Goal: Task Accomplishment & Management: Complete application form

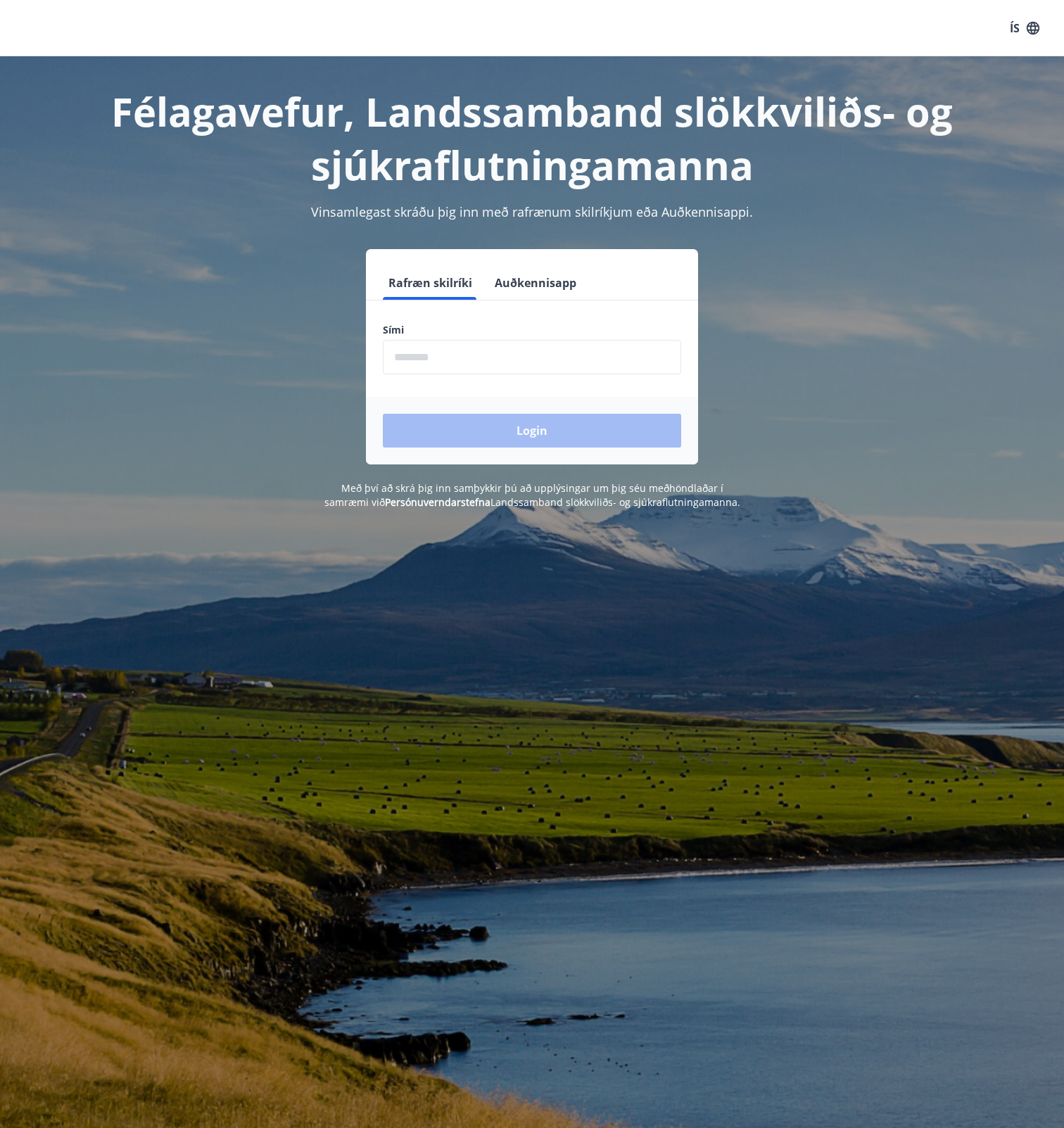
click at [473, 350] on input "phone" at bounding box center [532, 357] width 299 height 34
type input "********"
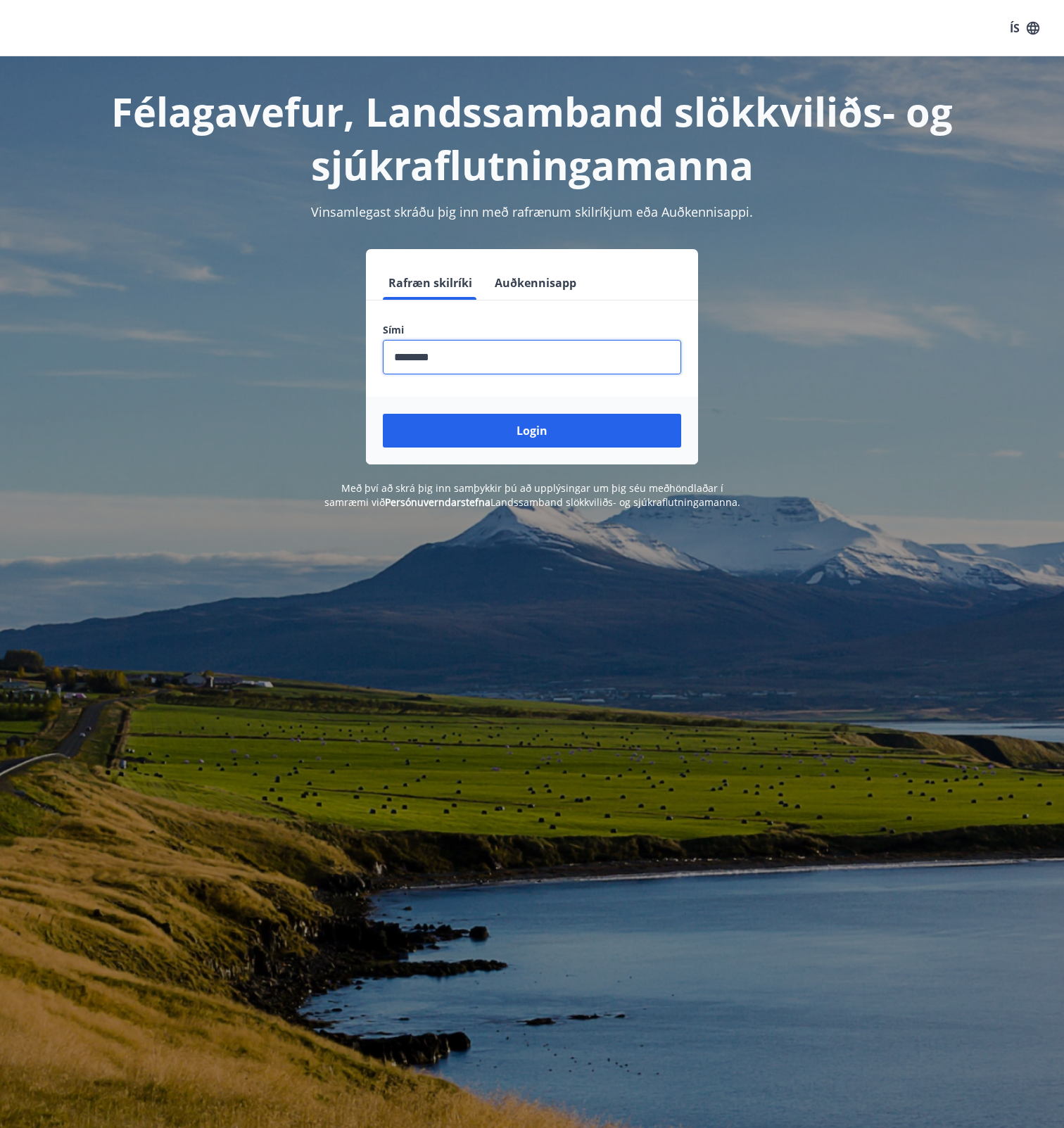
click at [465, 440] on button "Login" at bounding box center [532, 431] width 299 height 34
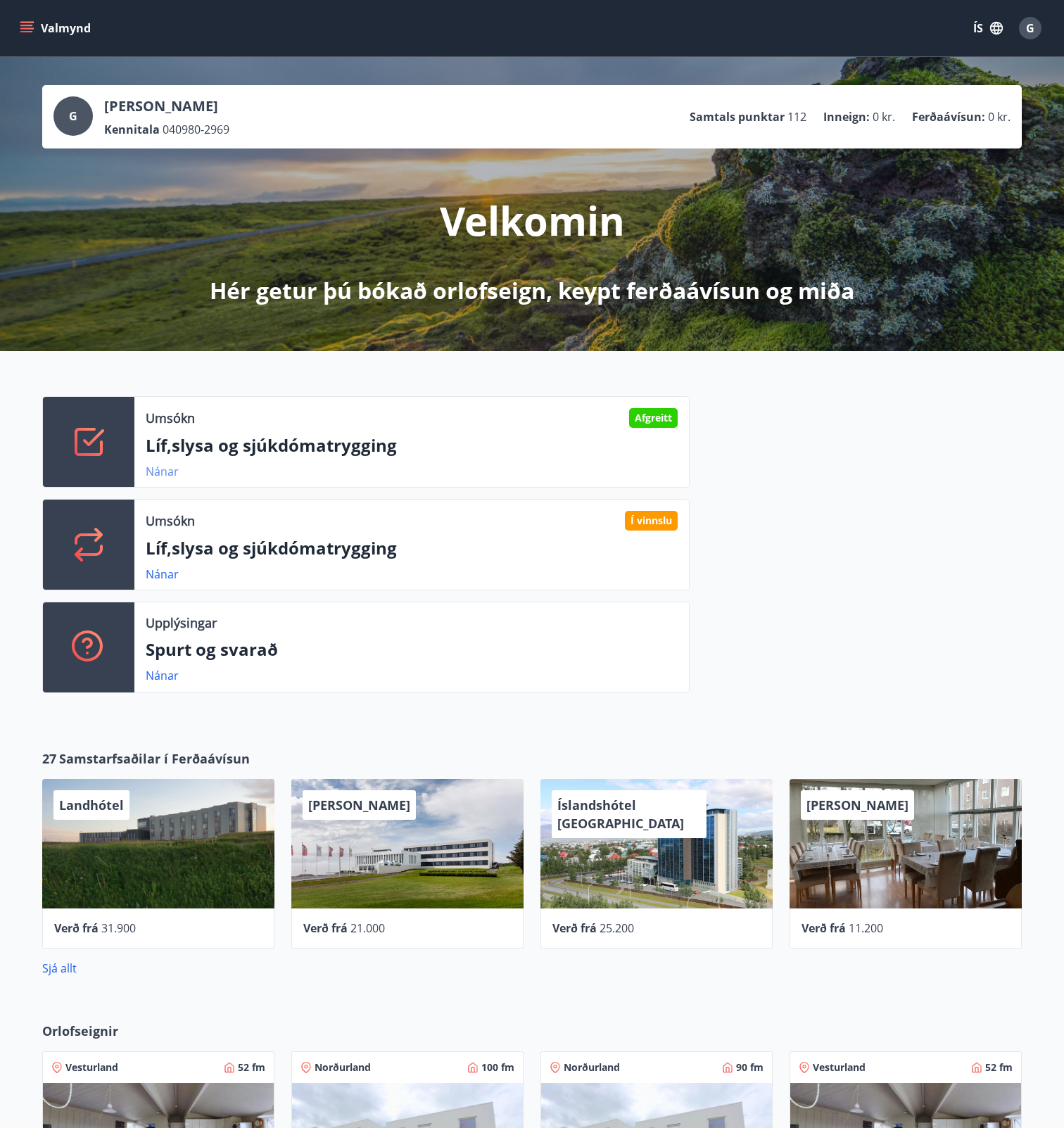
click at [159, 474] on link "Nánar" at bounding box center [162, 471] width 33 height 16
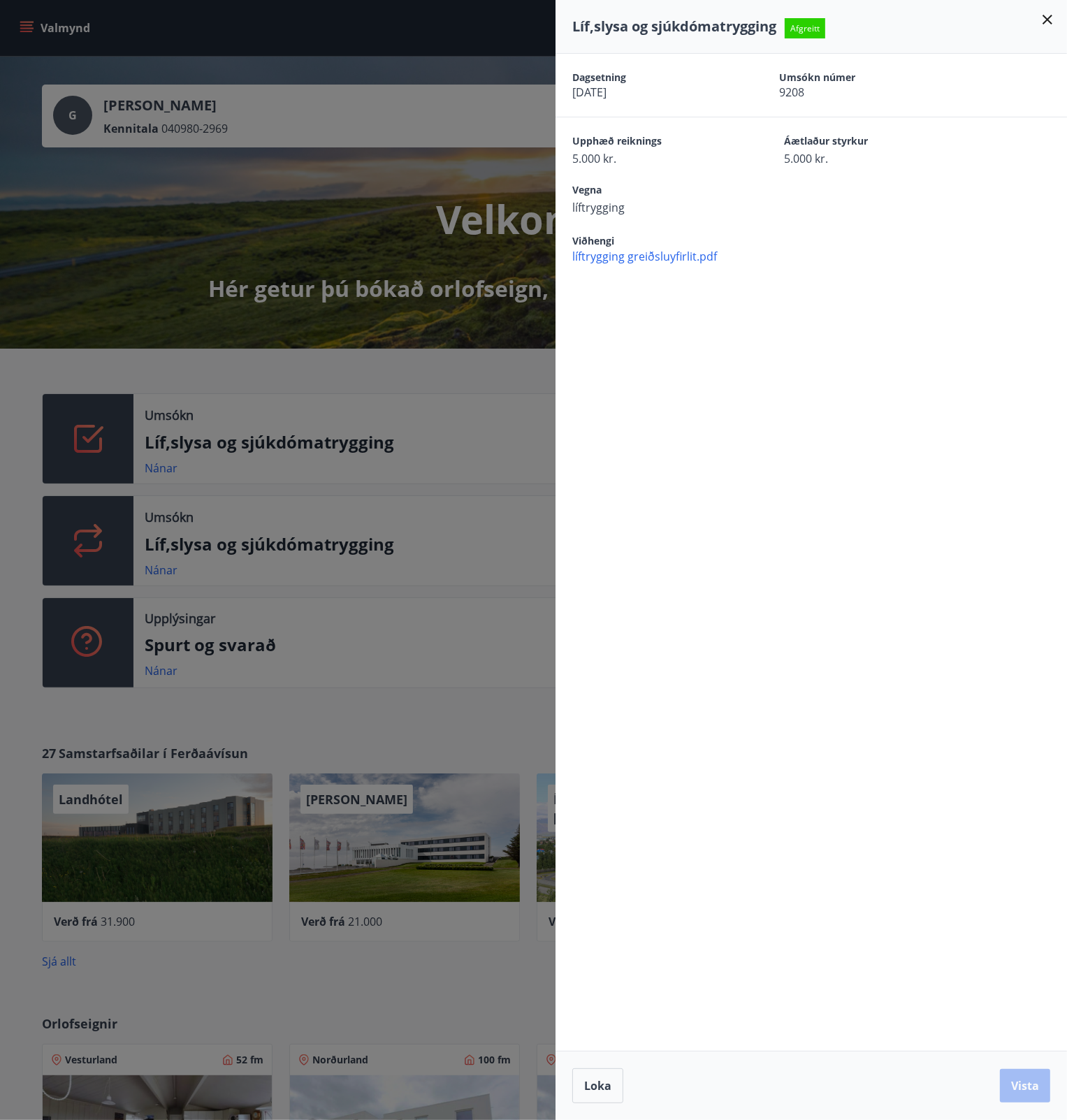
click at [440, 729] on div at bounding box center [534, 560] width 1067 height 1120
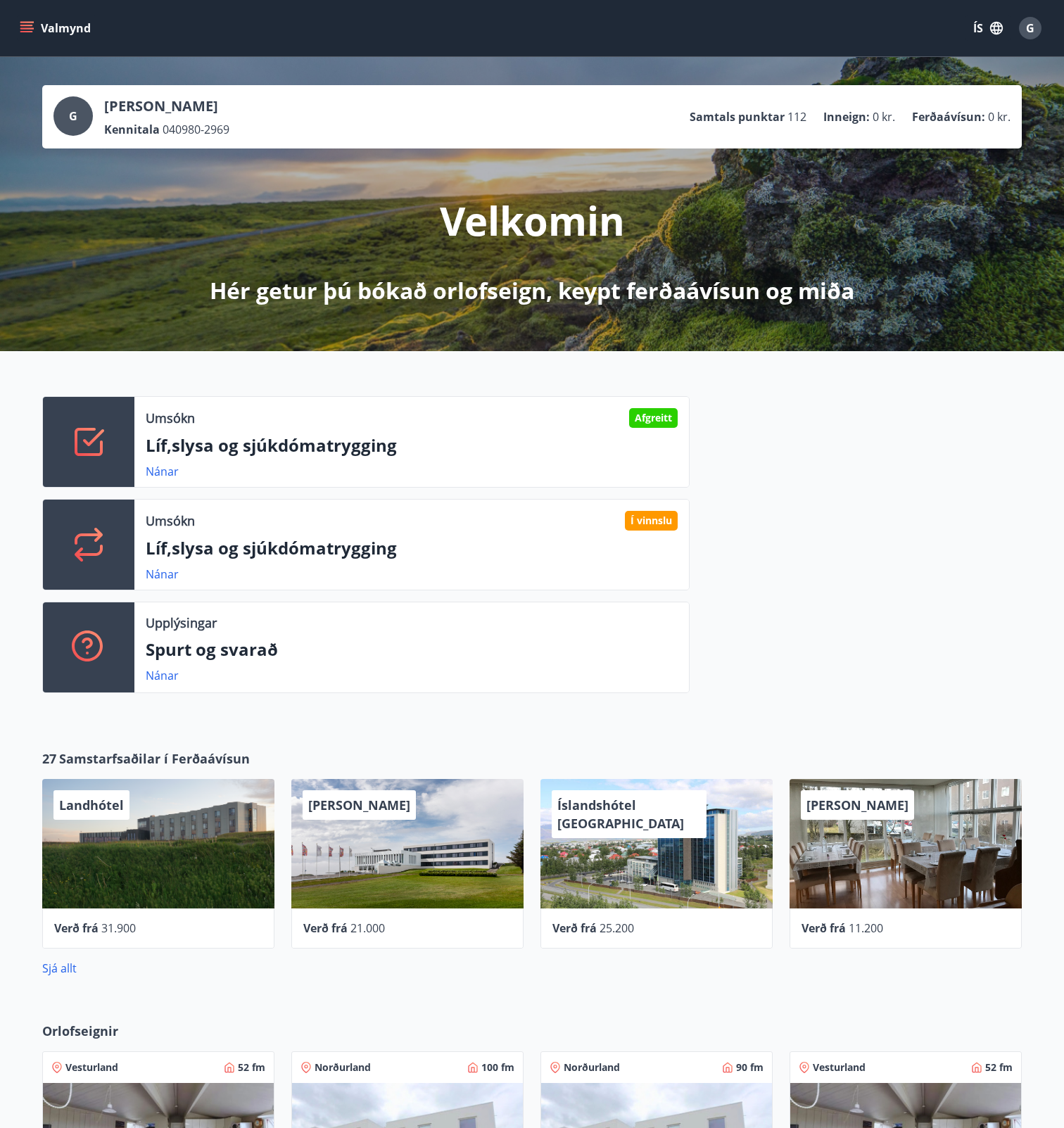
click at [39, 29] on button "Valmynd" at bounding box center [57, 28] width 80 height 26
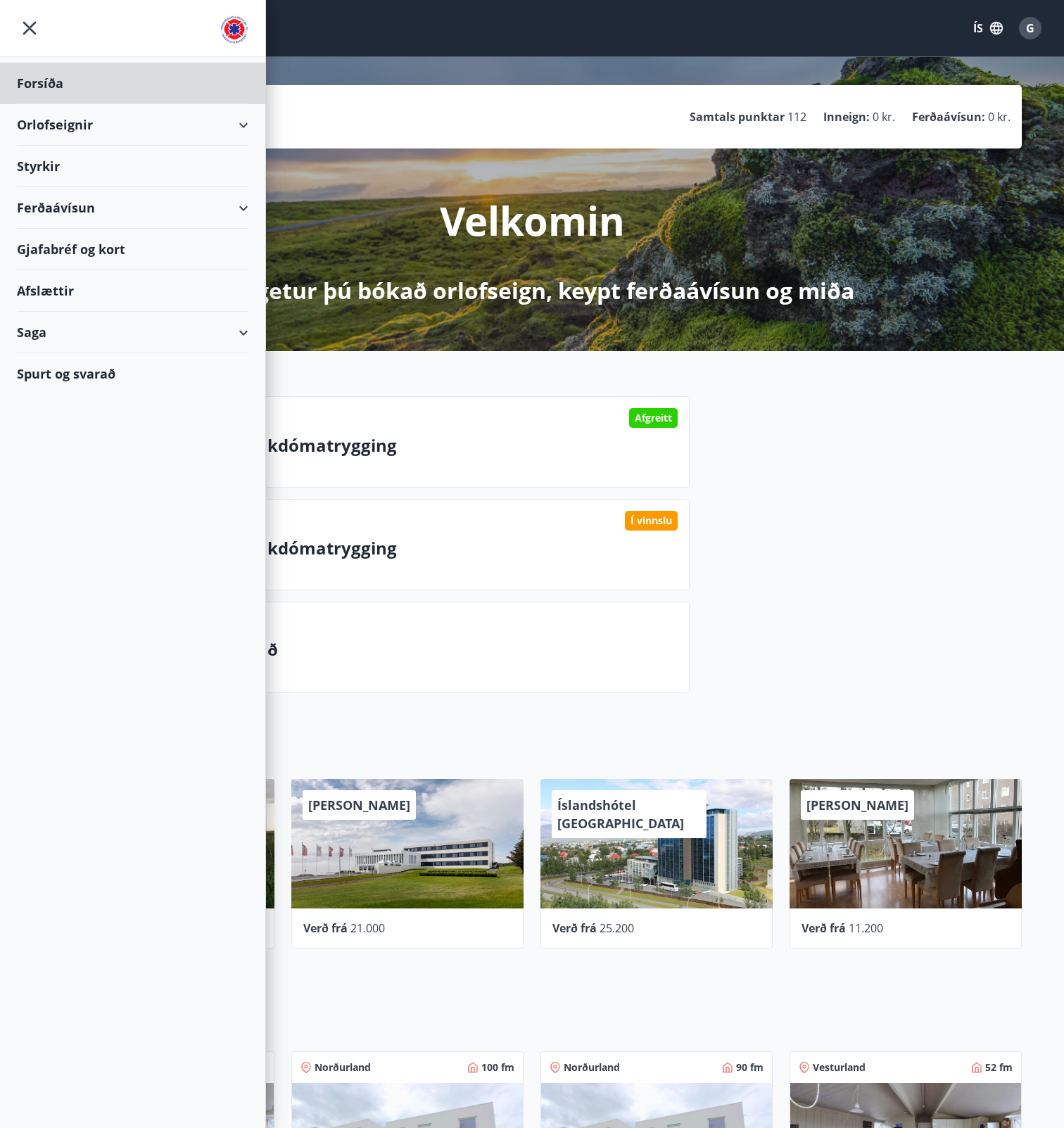
click at [47, 157] on div "Styrkir" at bounding box center [133, 167] width 232 height 42
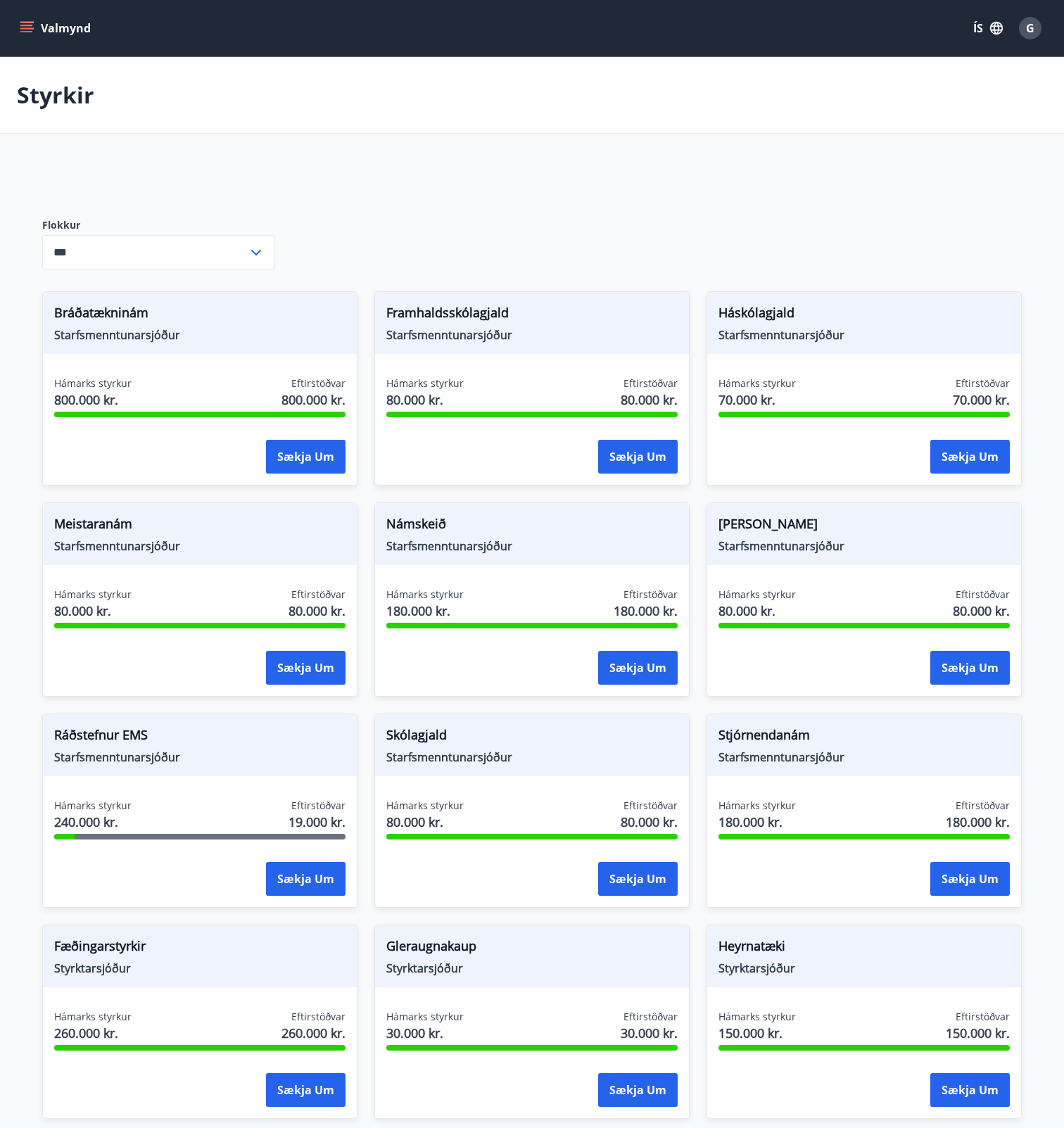
type input "***"
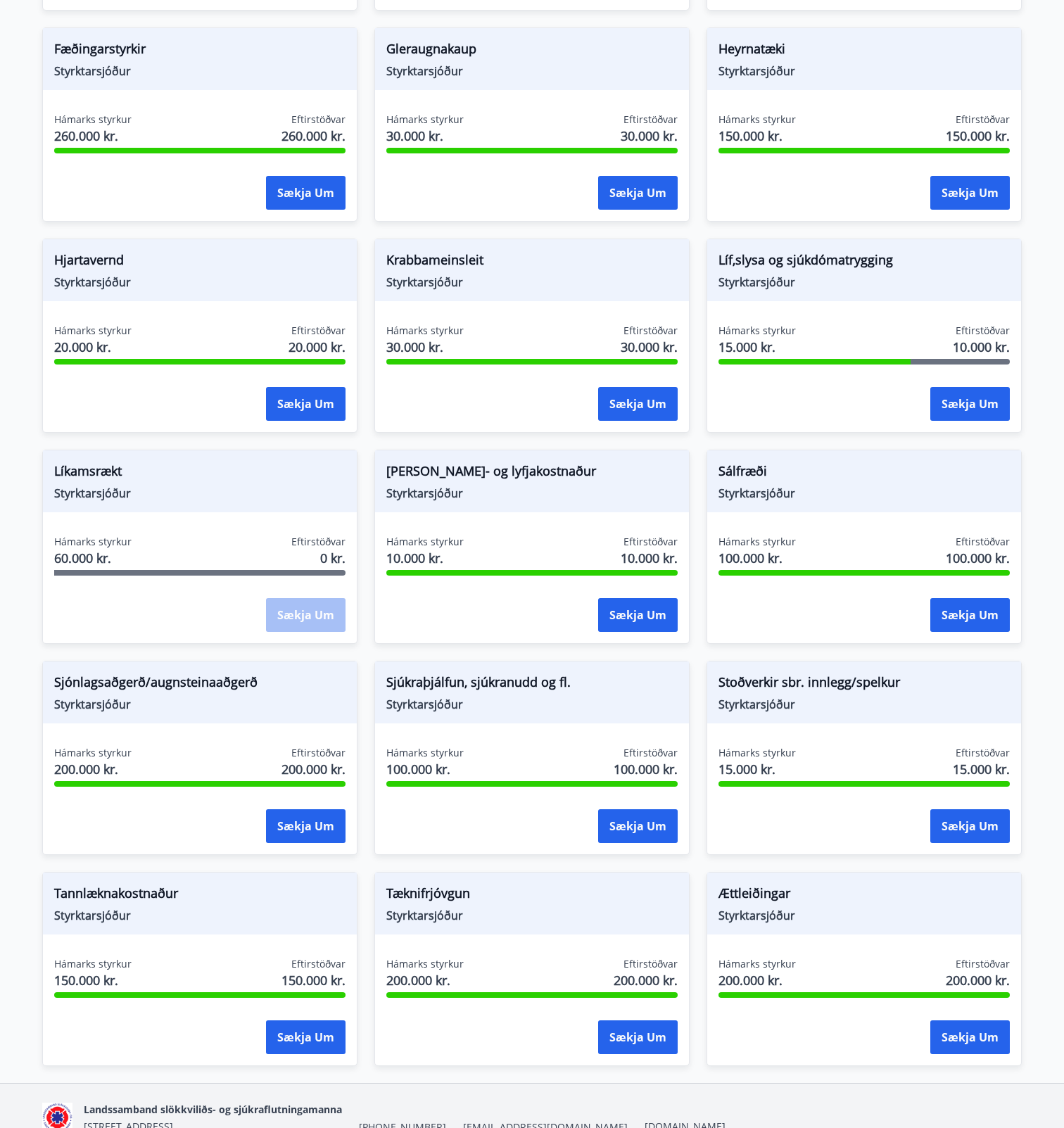
scroll to position [827, 0]
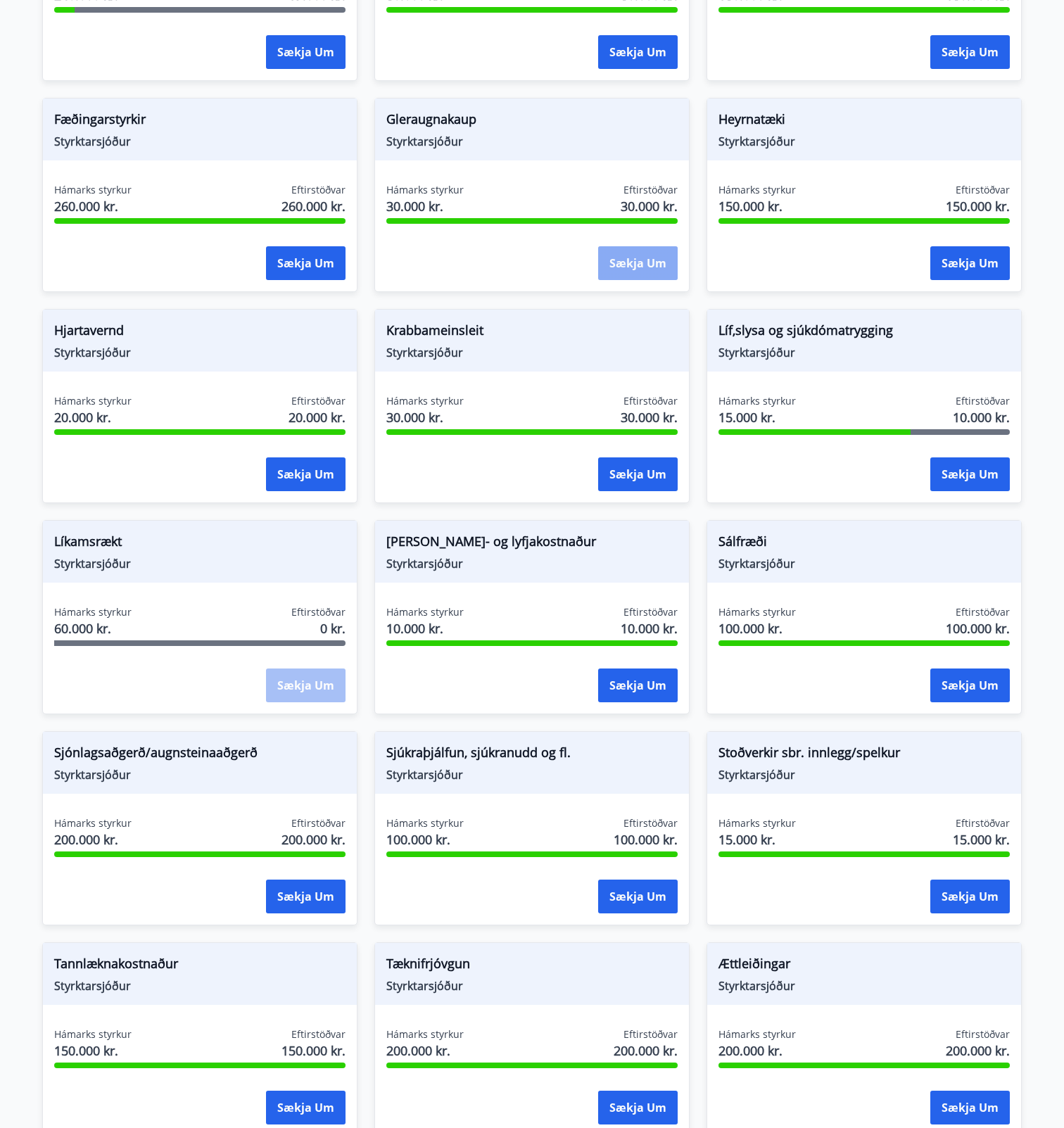
click at [637, 265] on button "Sækja um" at bounding box center [638, 264] width 80 height 34
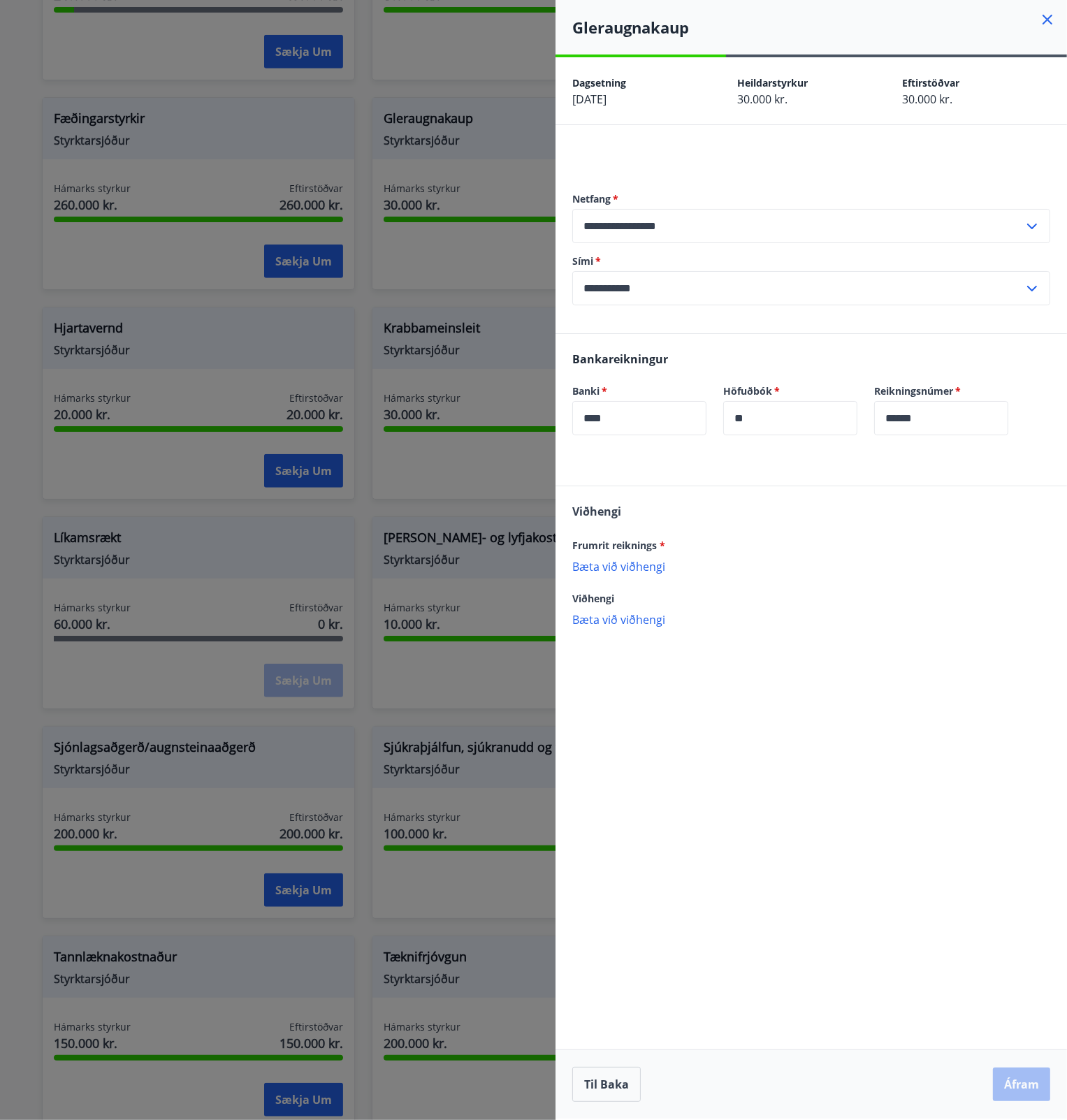
click at [617, 569] on p "Bæta við viðhengi" at bounding box center [811, 566] width 478 height 14
click at [718, 230] on input "**********" at bounding box center [798, 226] width 451 height 34
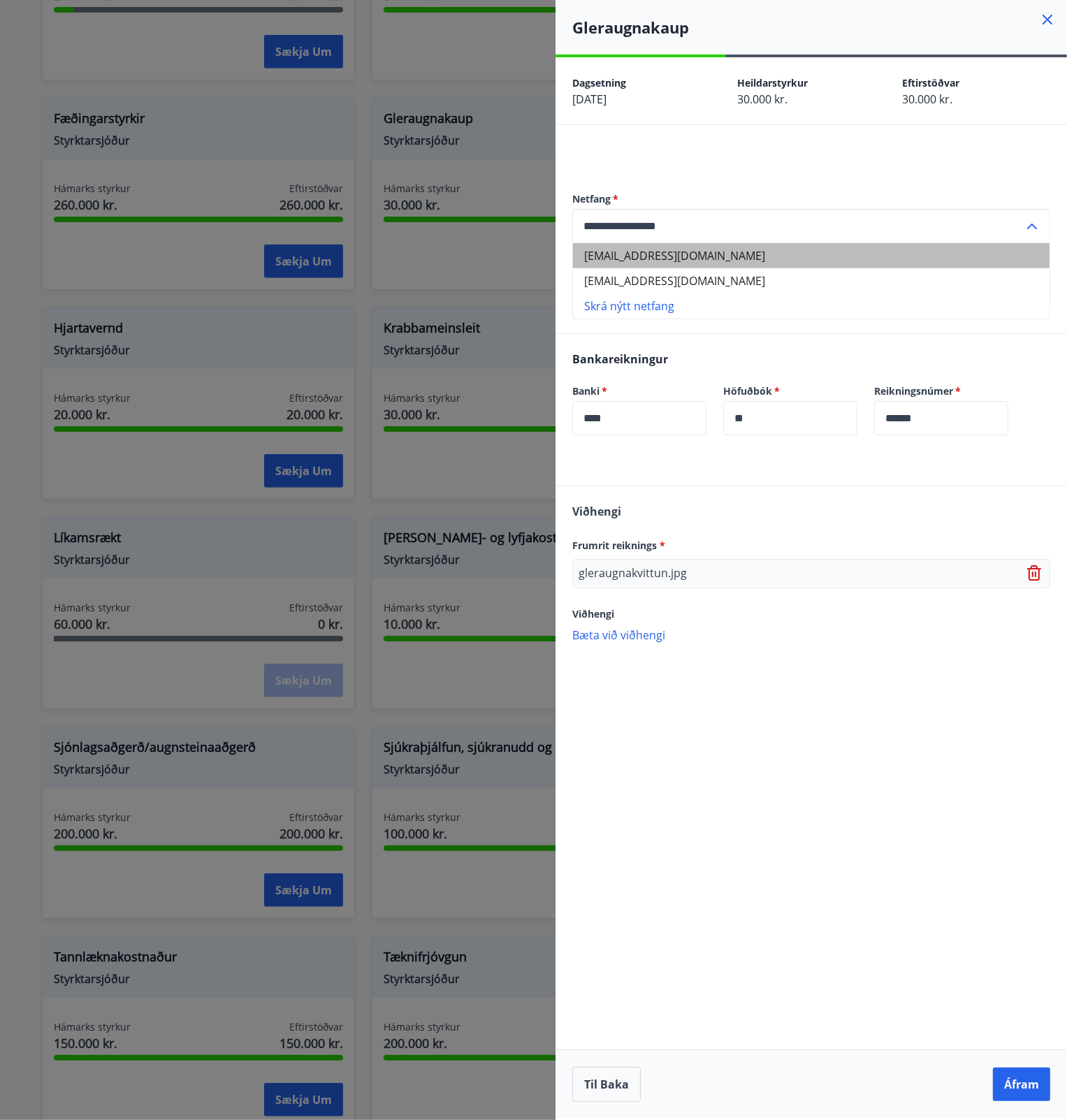
click at [658, 259] on li "[EMAIL_ADDRESS][DOMAIN_NAME]" at bounding box center [811, 256] width 477 height 25
type input "**********"
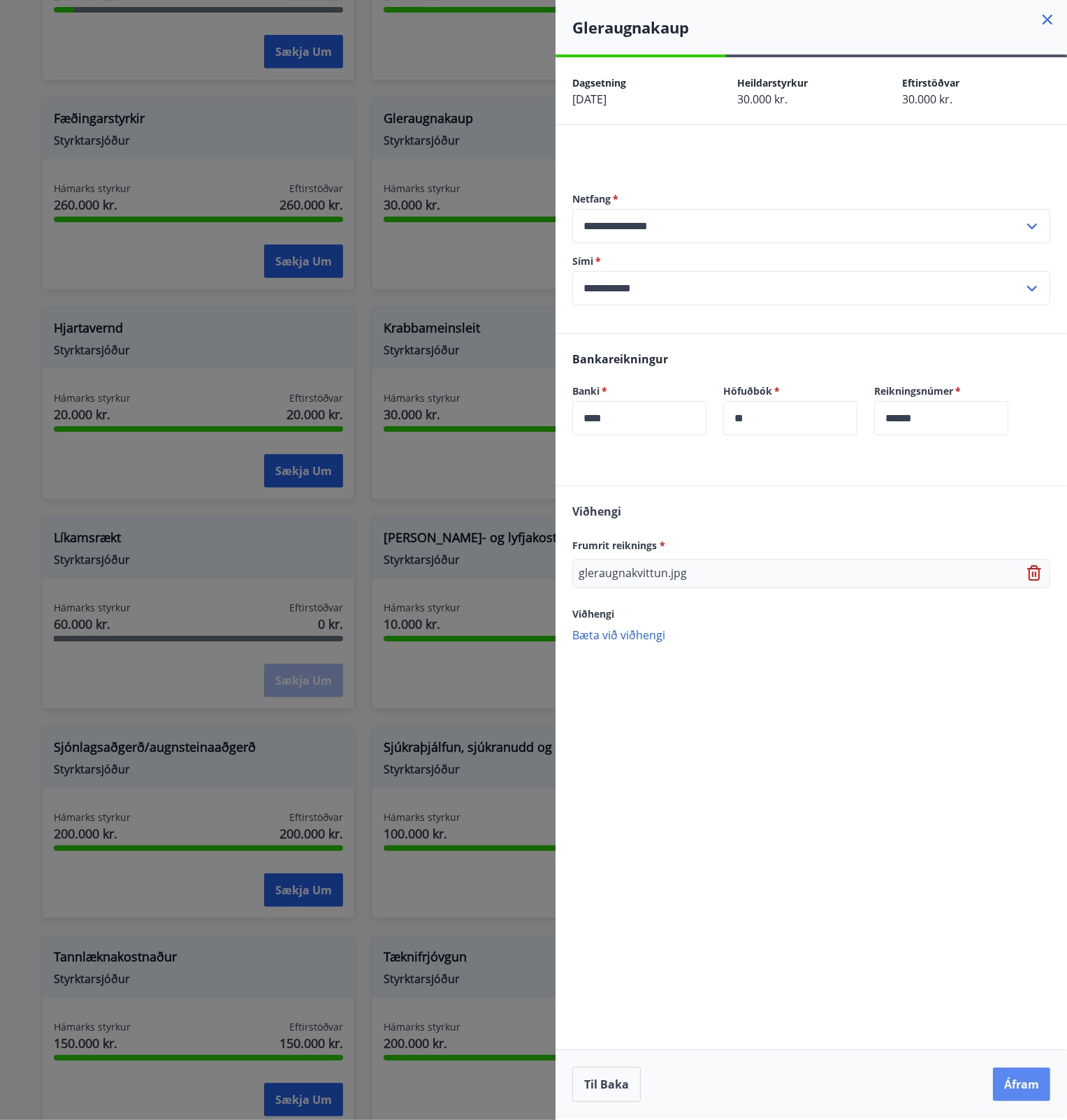
click at [1010, 1081] on button "Áfram" at bounding box center [1022, 1085] width 57 height 34
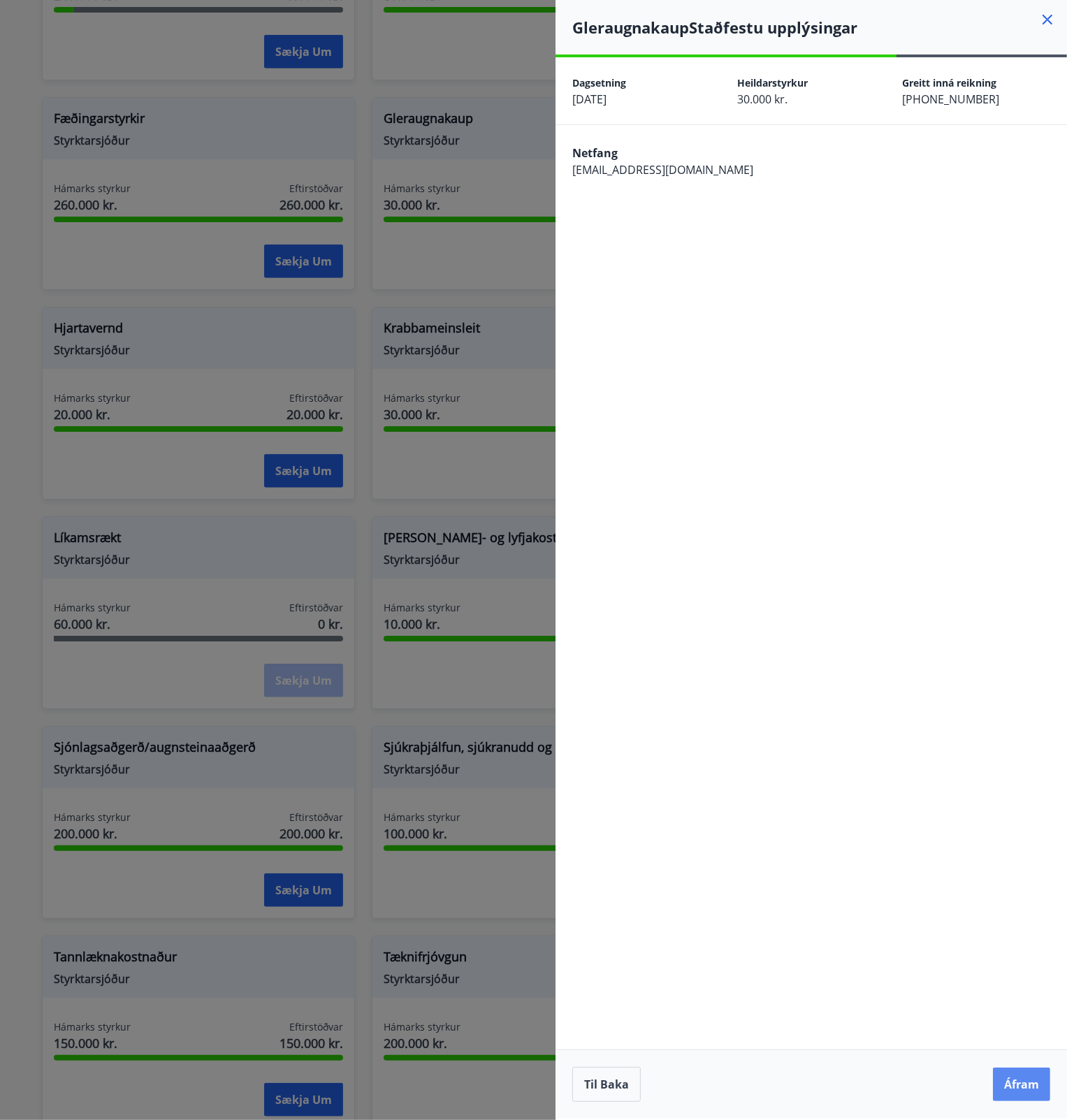
click at [1032, 1086] on button "Áfram" at bounding box center [1022, 1085] width 57 height 34
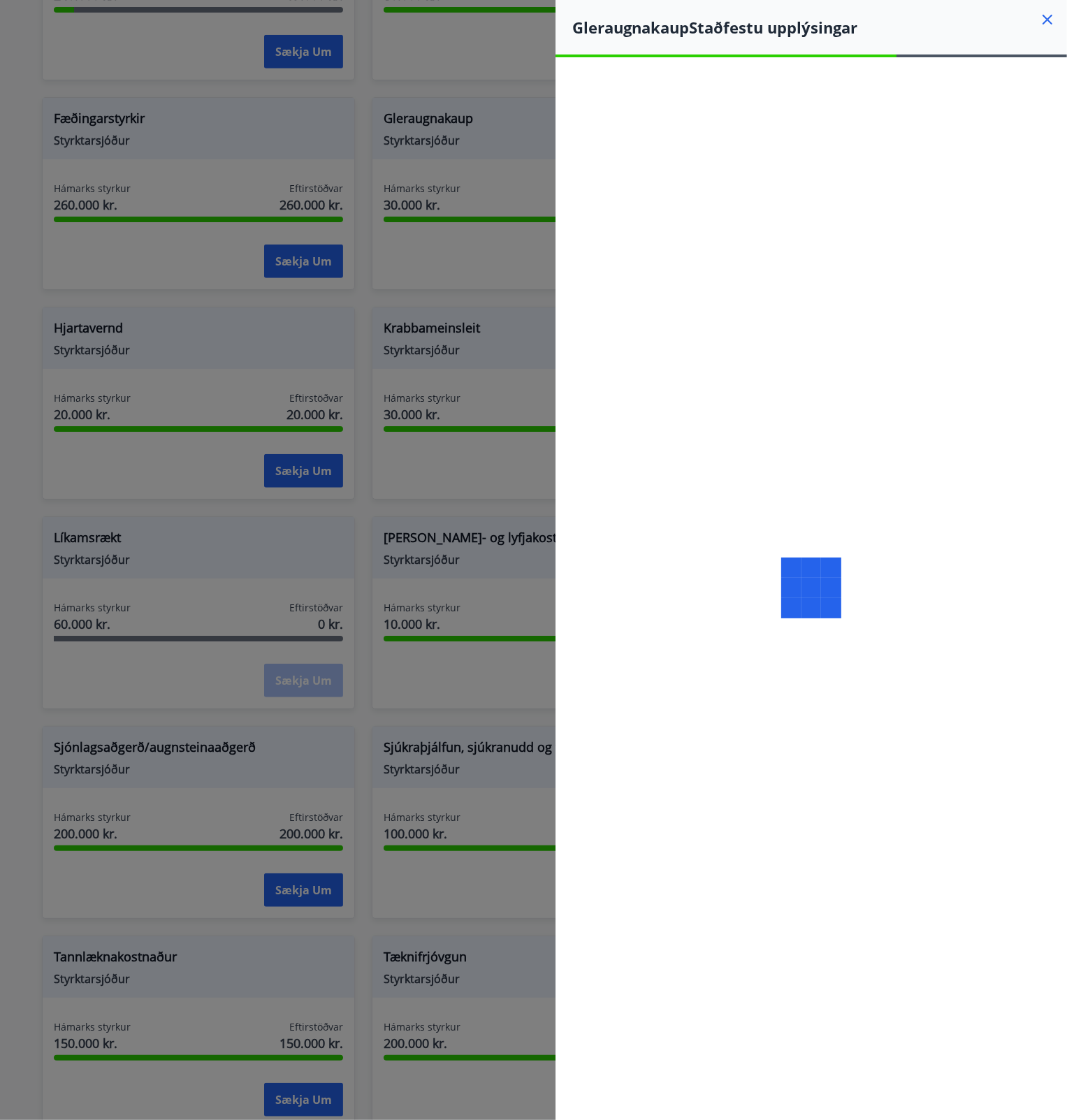
click at [1047, 15] on icon at bounding box center [1048, 20] width 17 height 17
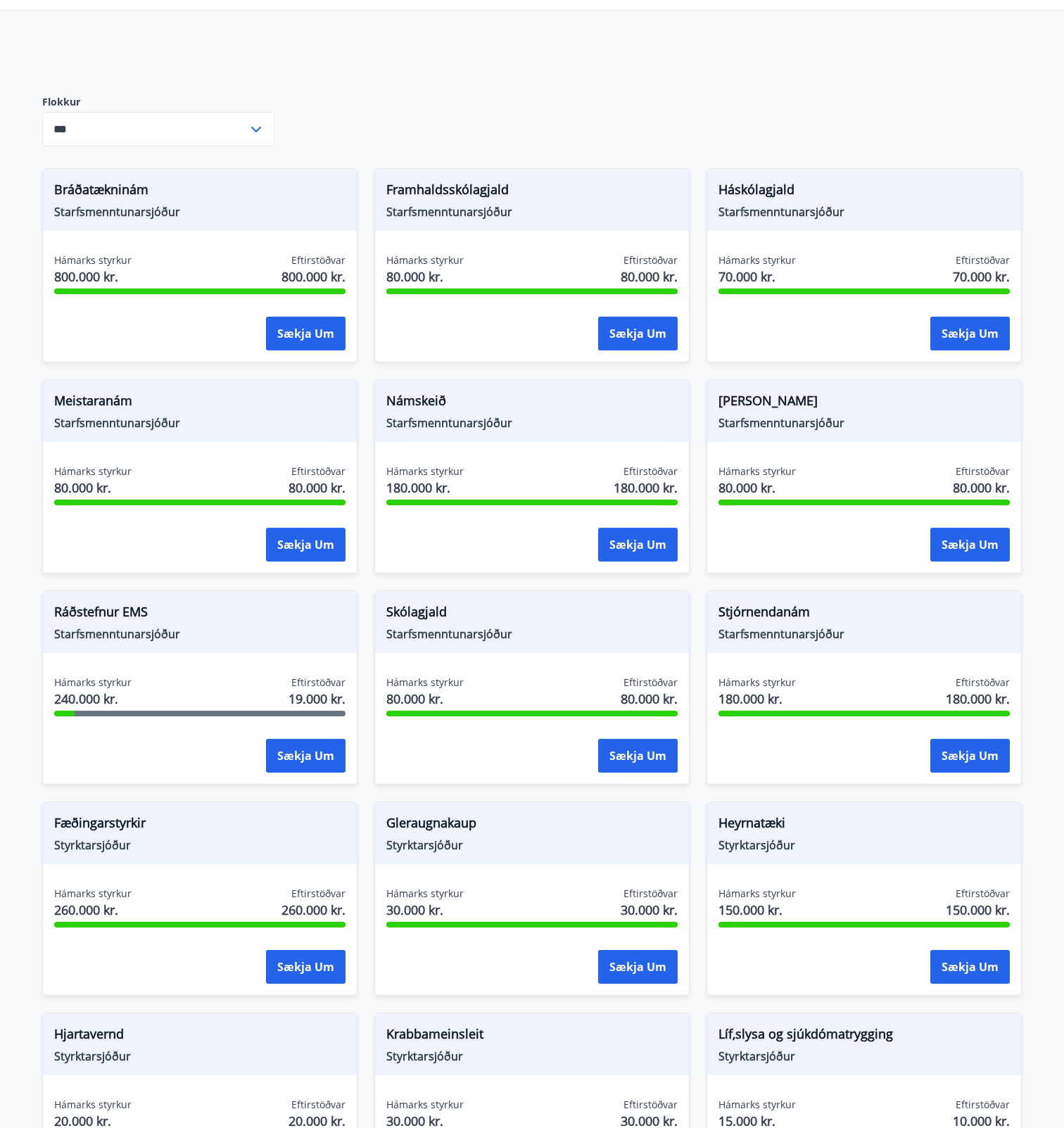
scroll to position [0, 0]
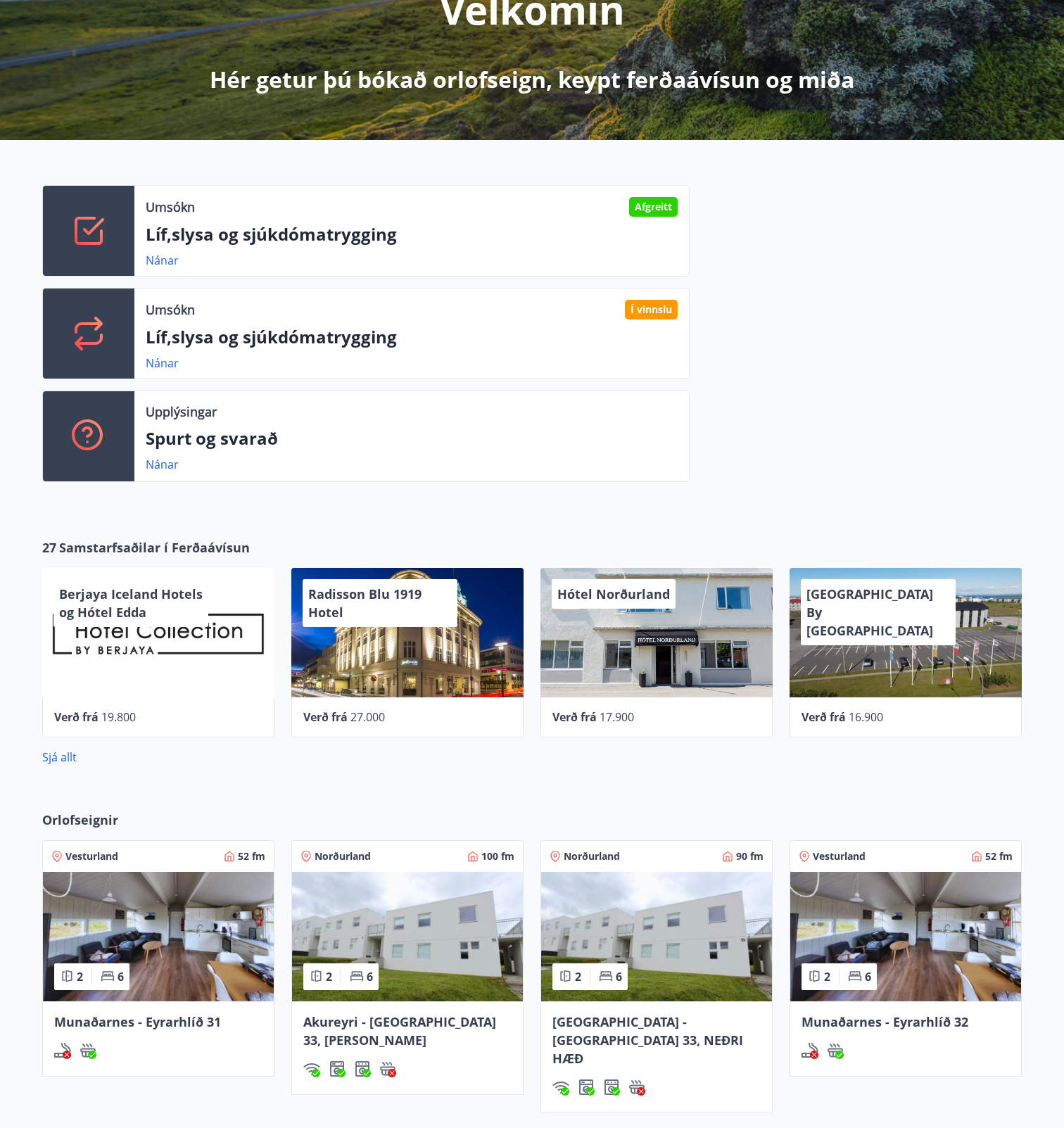
scroll to position [141, 0]
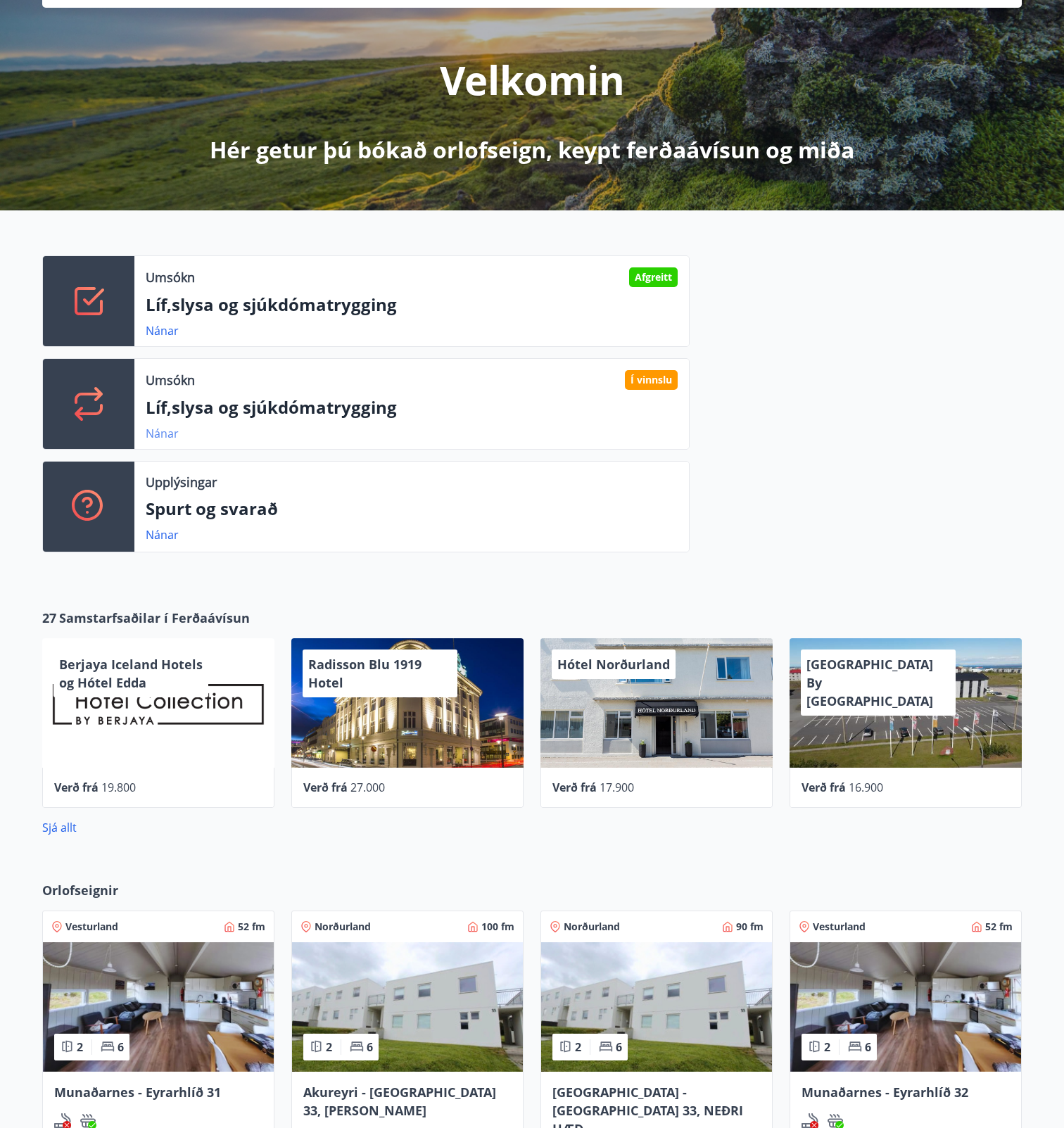
click at [157, 430] on link "Nánar" at bounding box center [162, 433] width 33 height 16
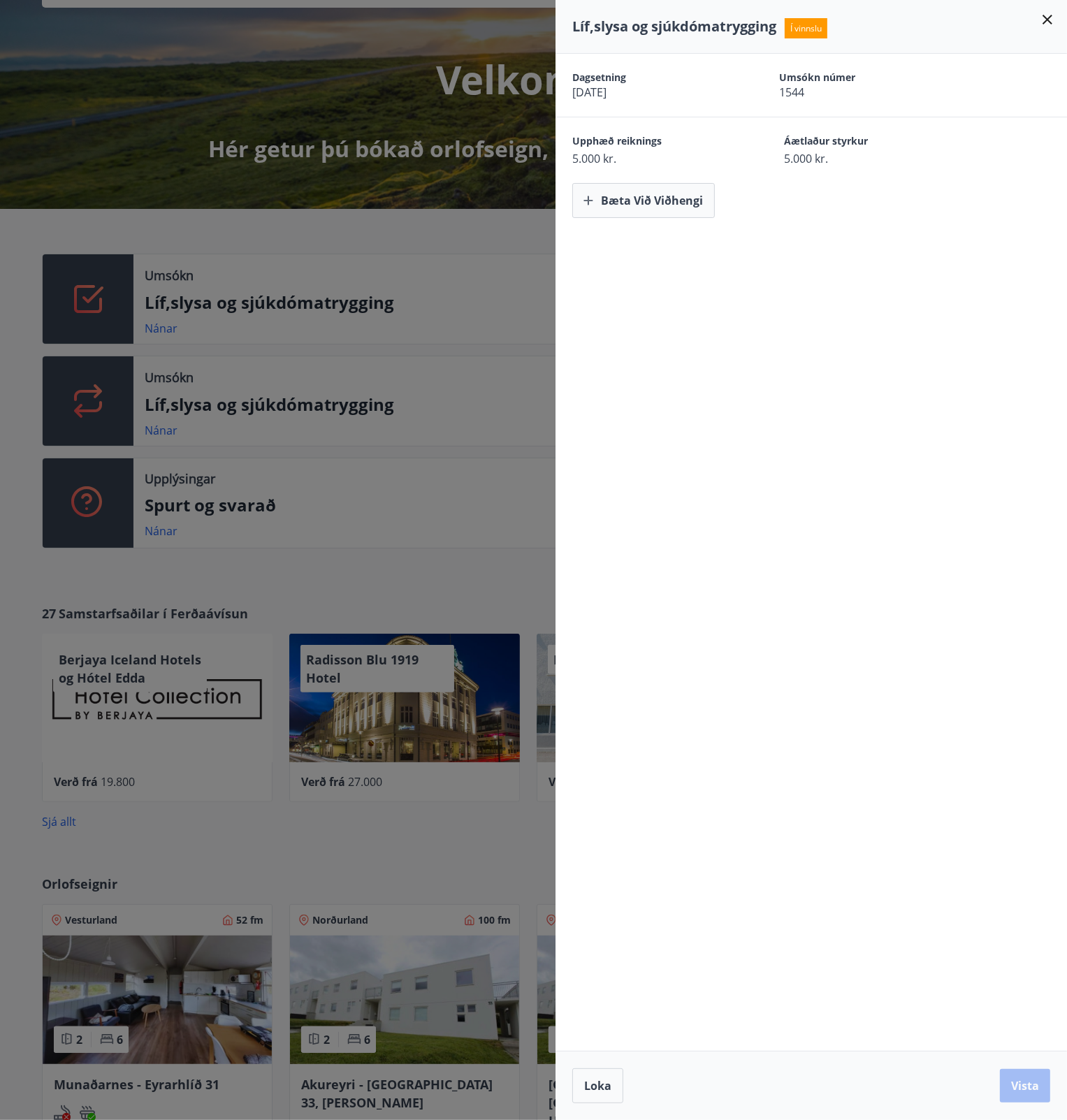
click at [1045, 14] on icon at bounding box center [1048, 20] width 17 height 17
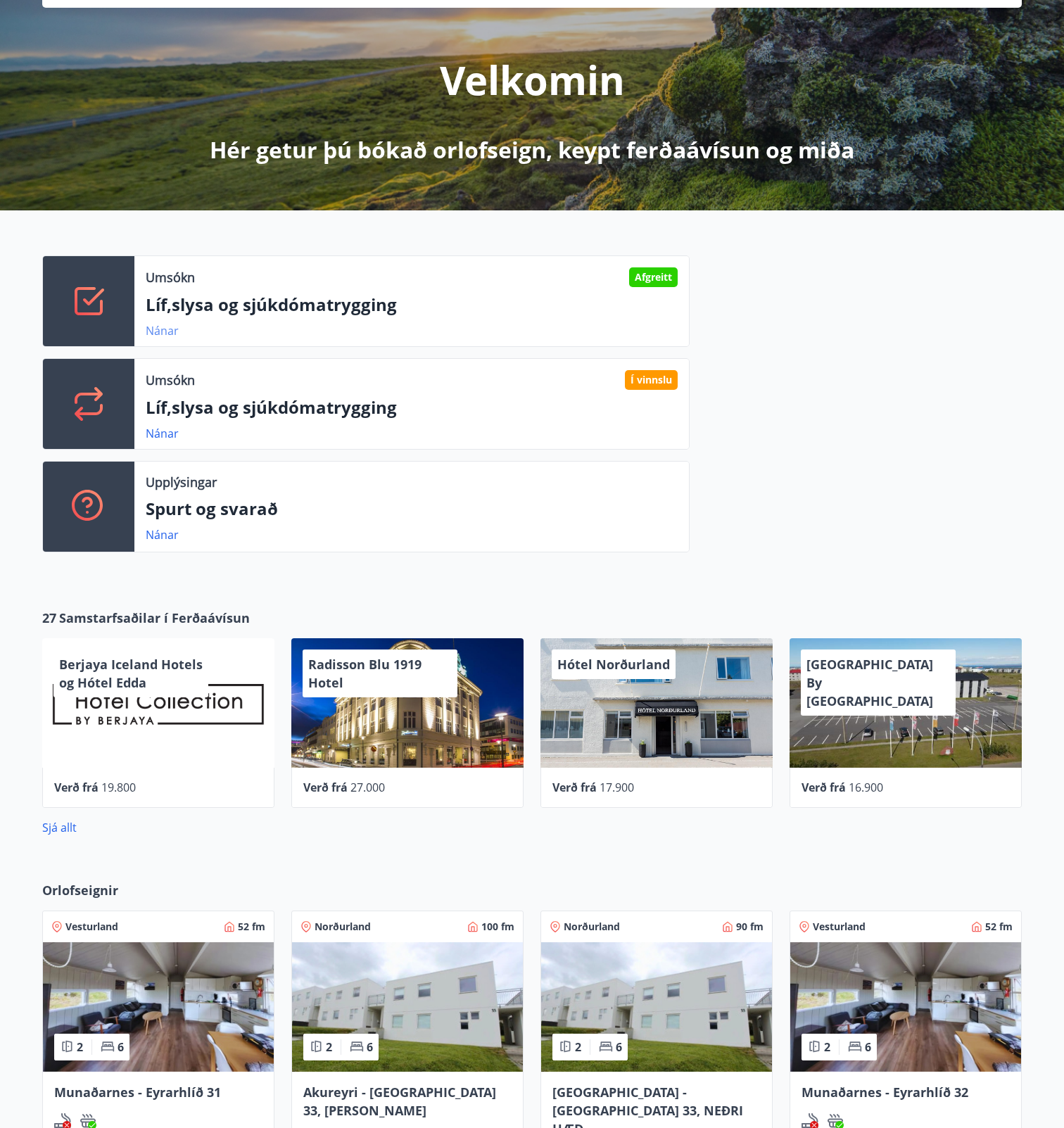
click at [171, 326] on link "Nánar" at bounding box center [162, 331] width 33 height 16
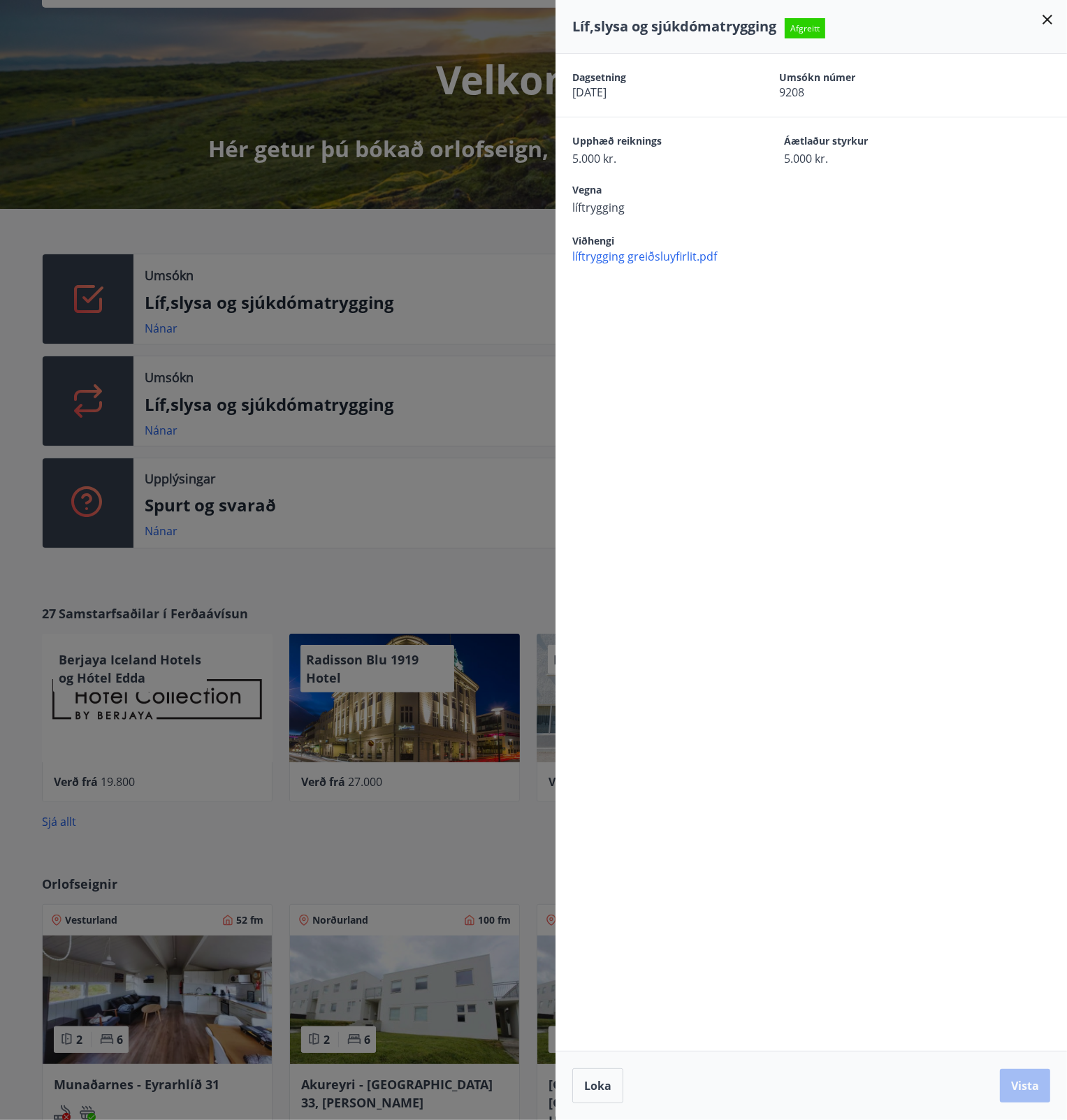
click at [1048, 14] on icon at bounding box center [1048, 20] width 17 height 17
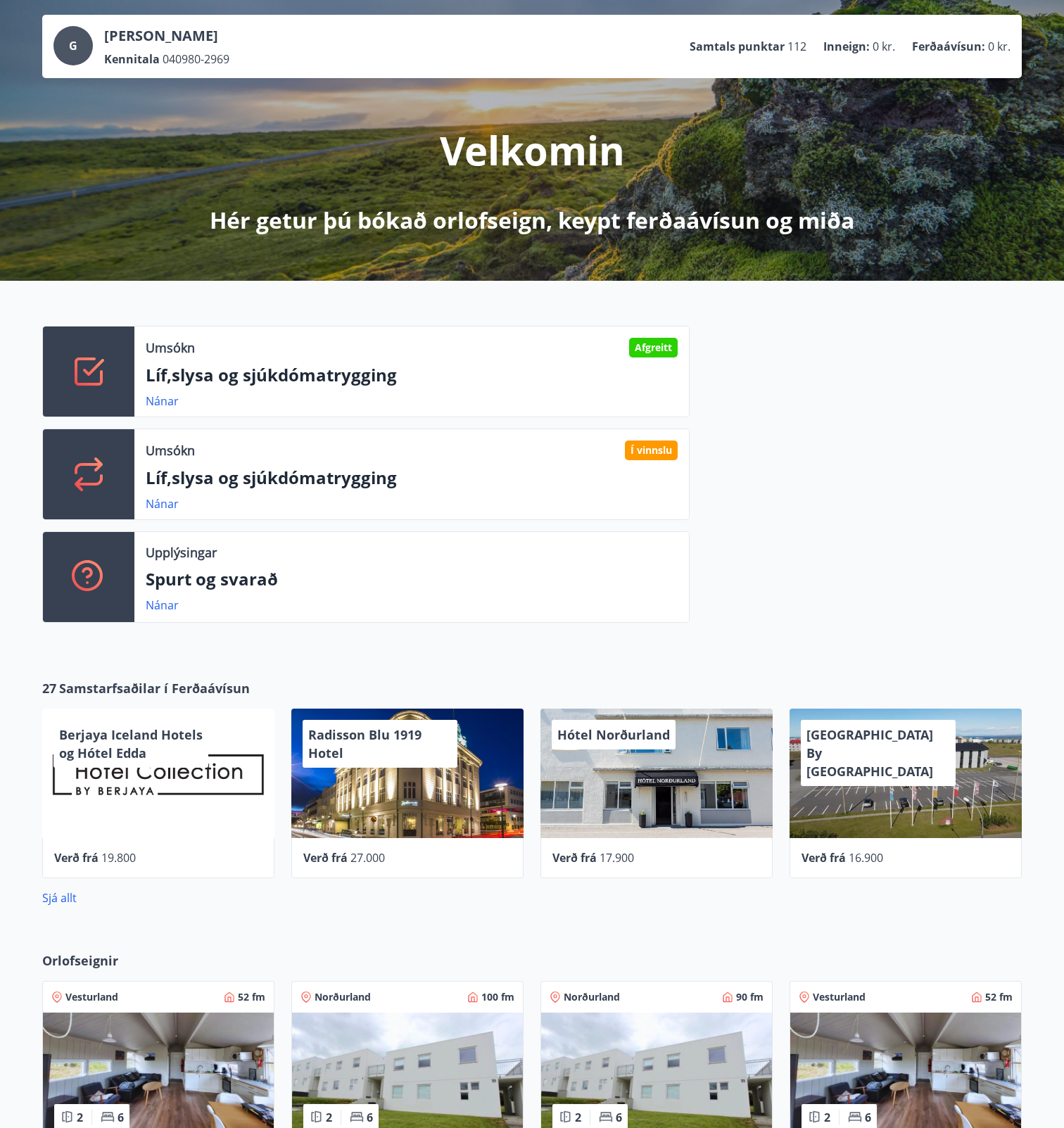
scroll to position [0, 0]
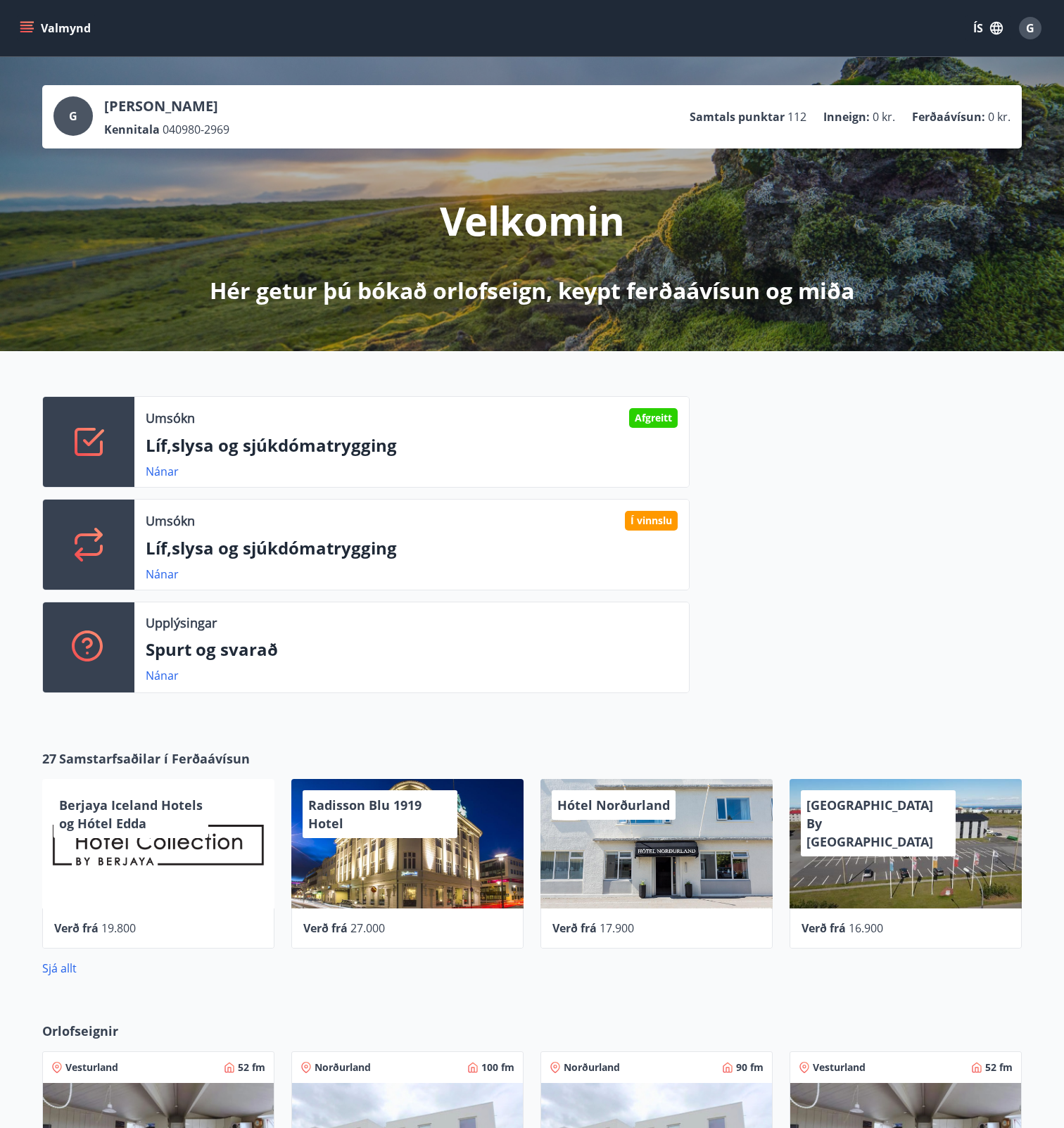
click at [29, 26] on icon "menu" at bounding box center [26, 26] width 12 height 2
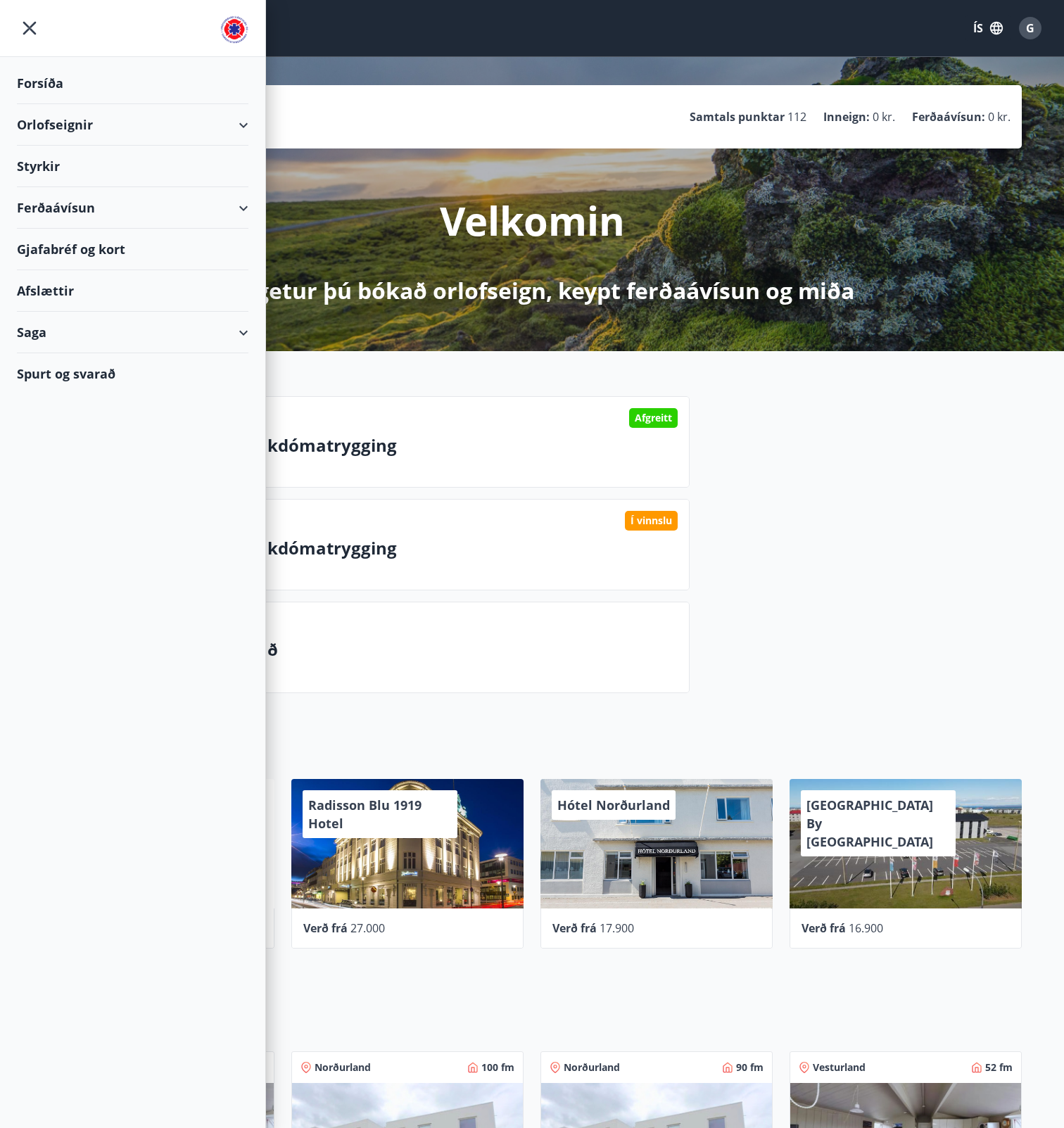
click at [45, 331] on div "Saga" at bounding box center [133, 333] width 232 height 42
click at [46, 426] on div "Umsóknir" at bounding box center [133, 427] width 209 height 29
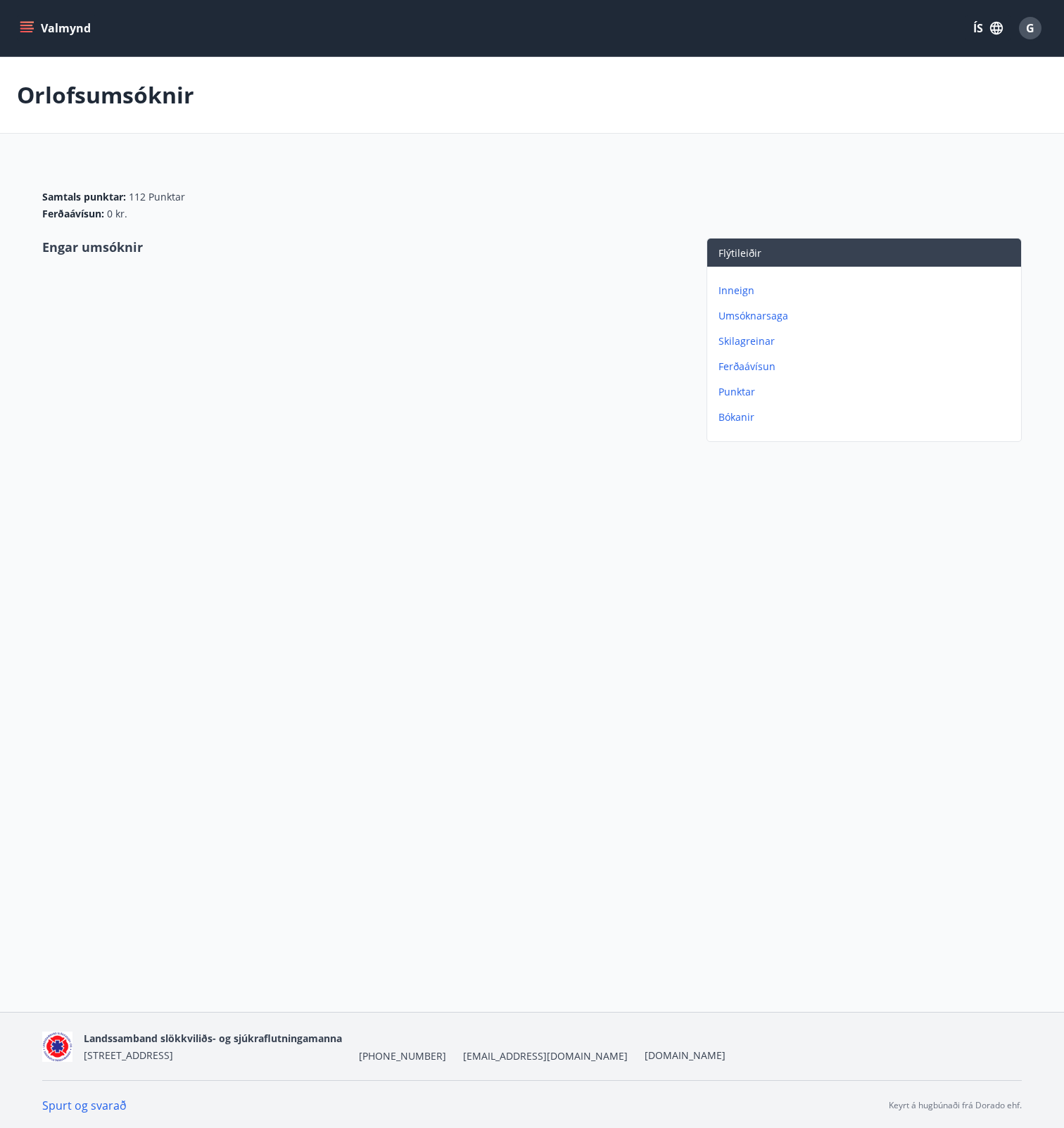
click at [751, 315] on p "Umsóknarsaga" at bounding box center [867, 316] width 297 height 14
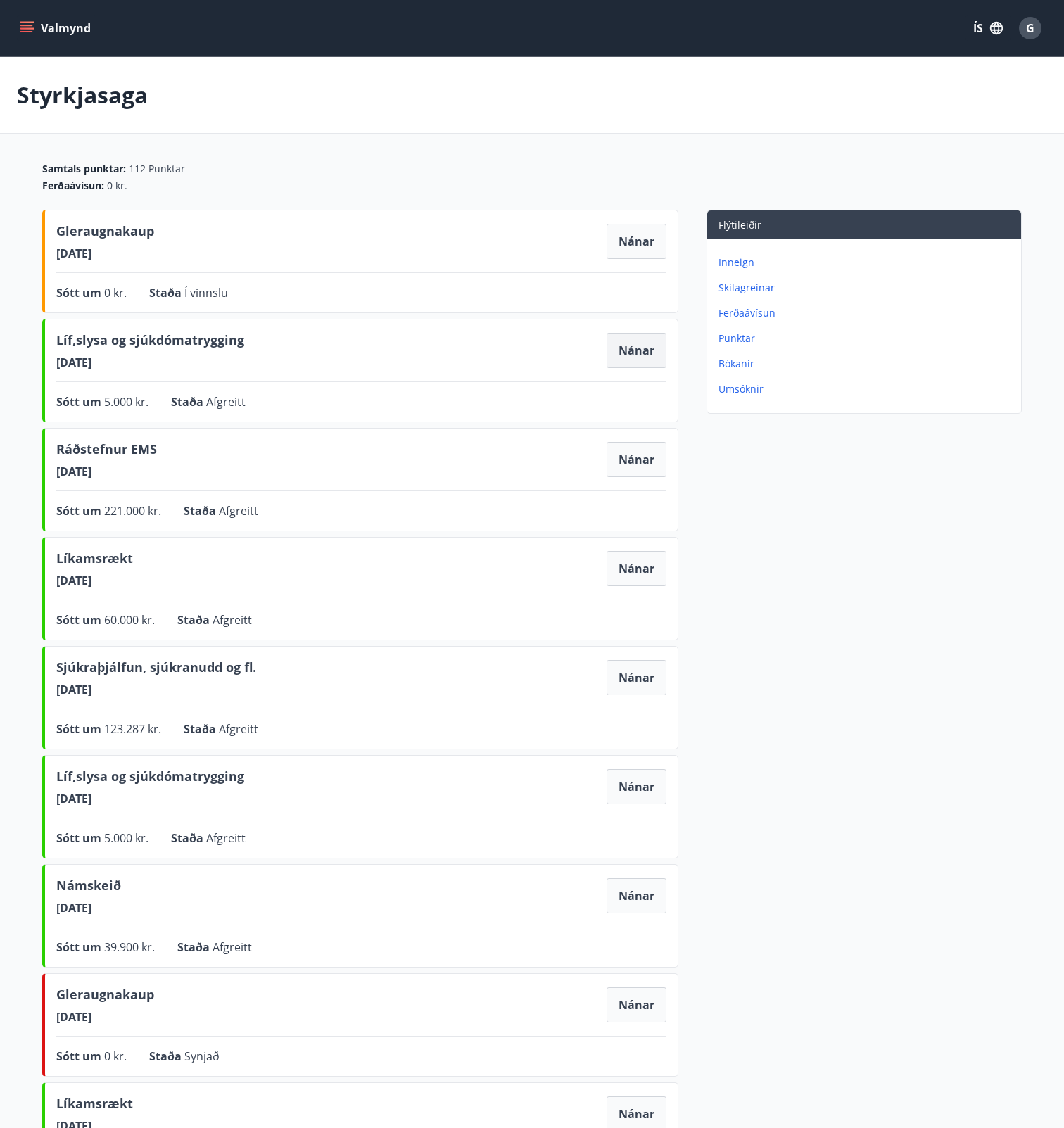
click at [637, 362] on button "Nánar" at bounding box center [636, 350] width 60 height 35
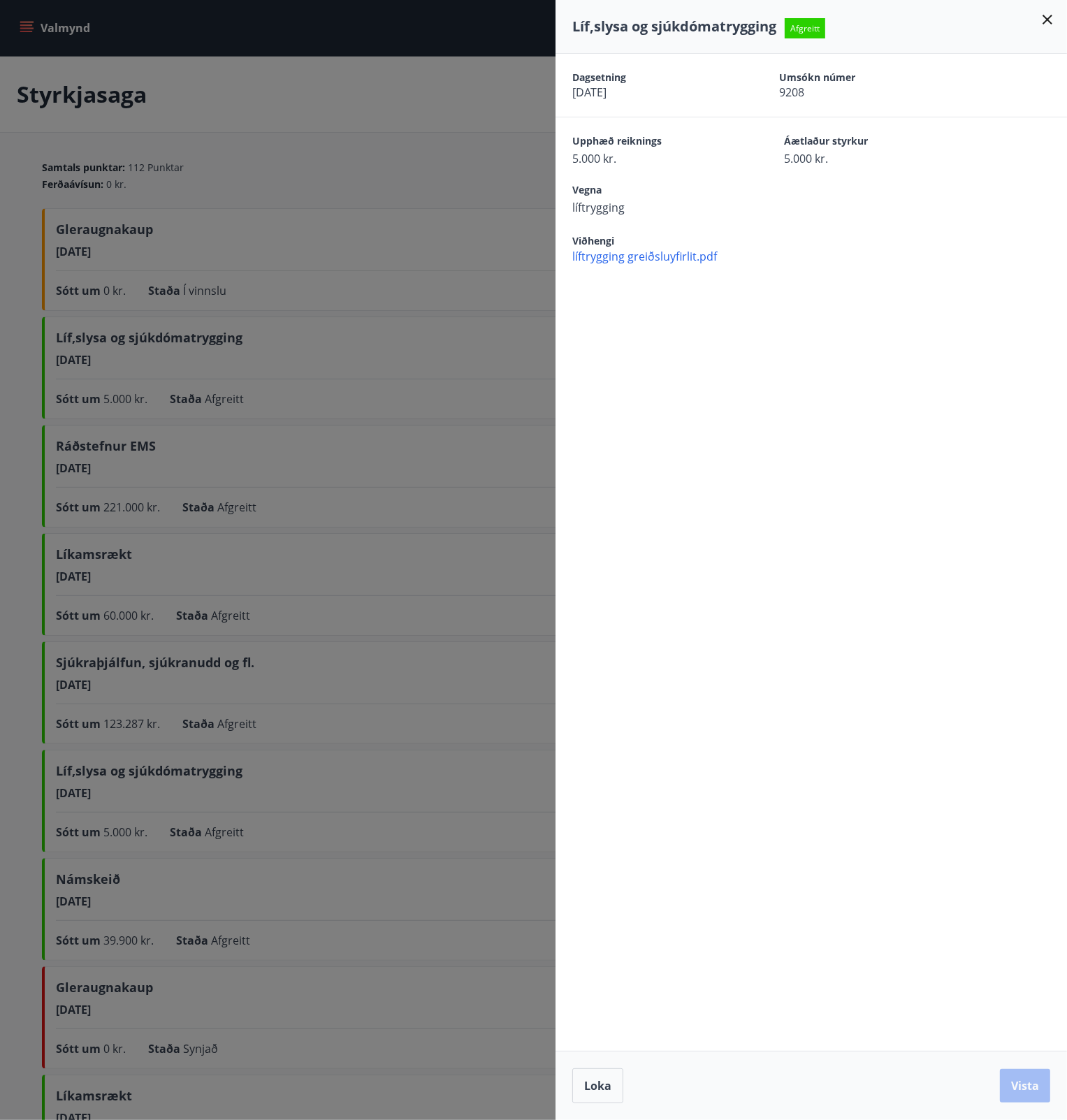
click at [648, 256] on span "líftrygging greiðsluyfirlit.pdf" at bounding box center [819, 256] width 495 height 15
click at [386, 422] on div at bounding box center [534, 560] width 1067 height 1120
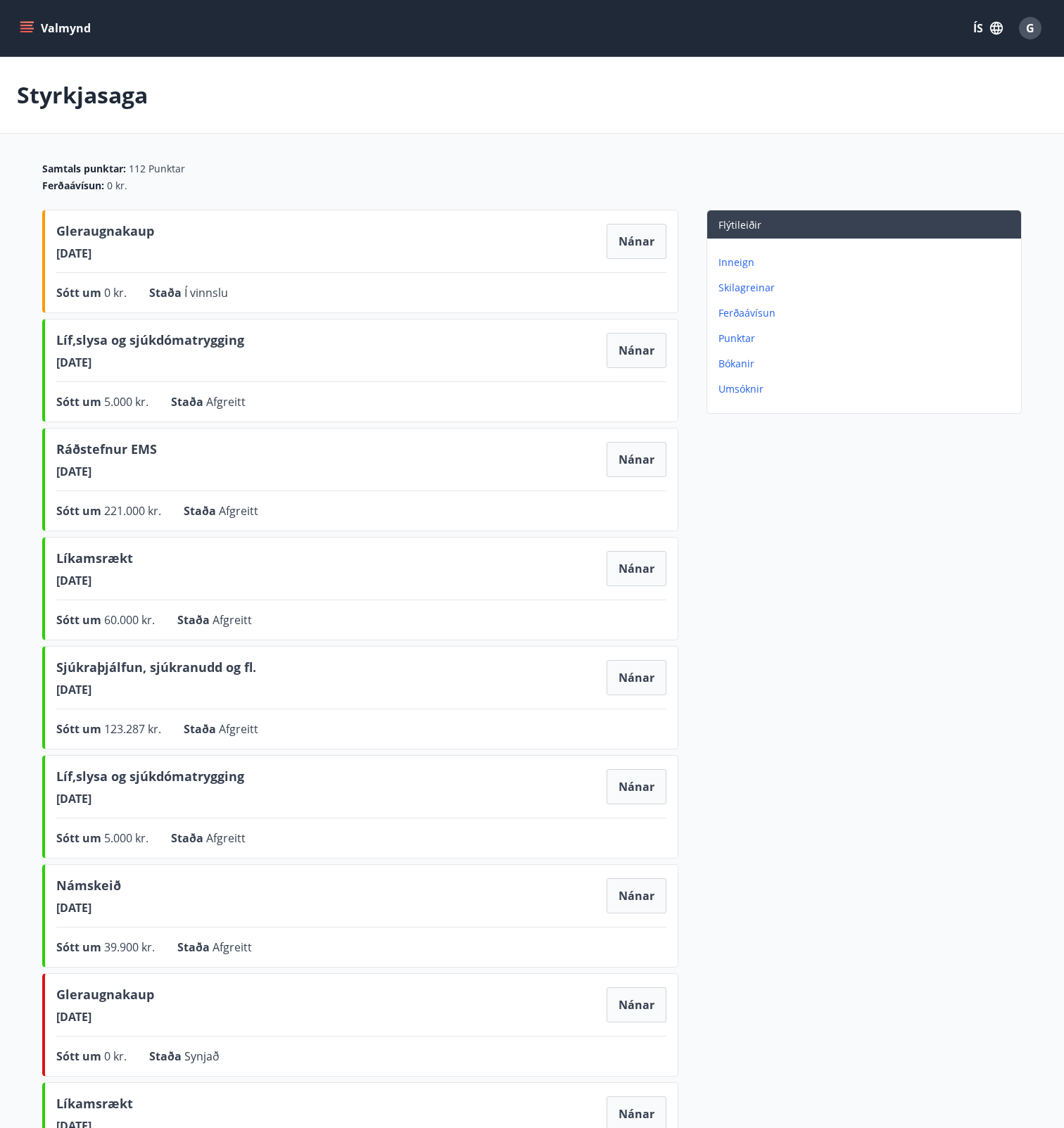
click at [28, 36] on button "Valmynd" at bounding box center [57, 28] width 80 height 26
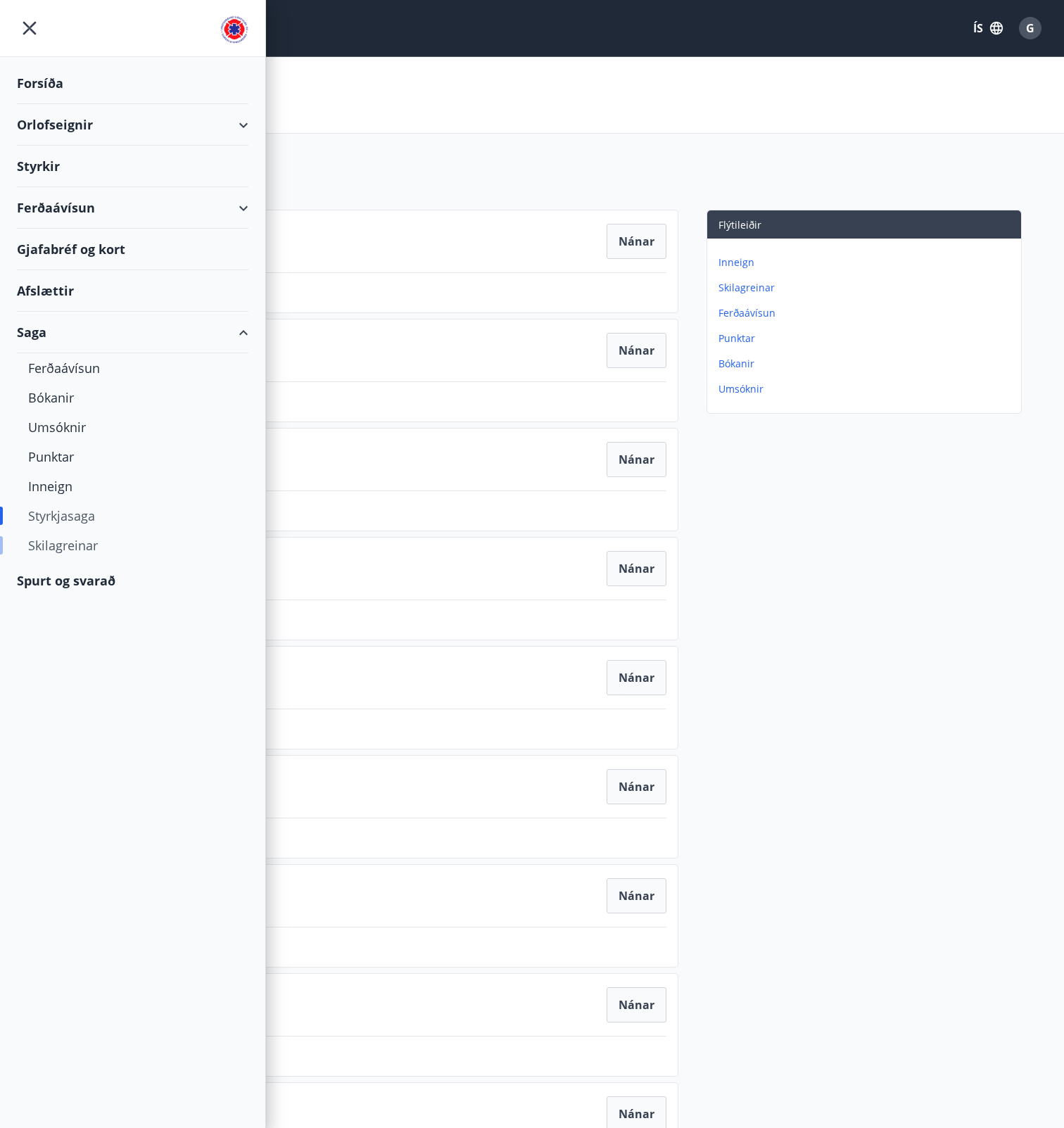
drag, startPoint x: 57, startPoint y: 548, endPoint x: 66, endPoint y: 548, distance: 9.0
click at [66, 548] on div "Skilagreinar" at bounding box center [133, 545] width 209 height 29
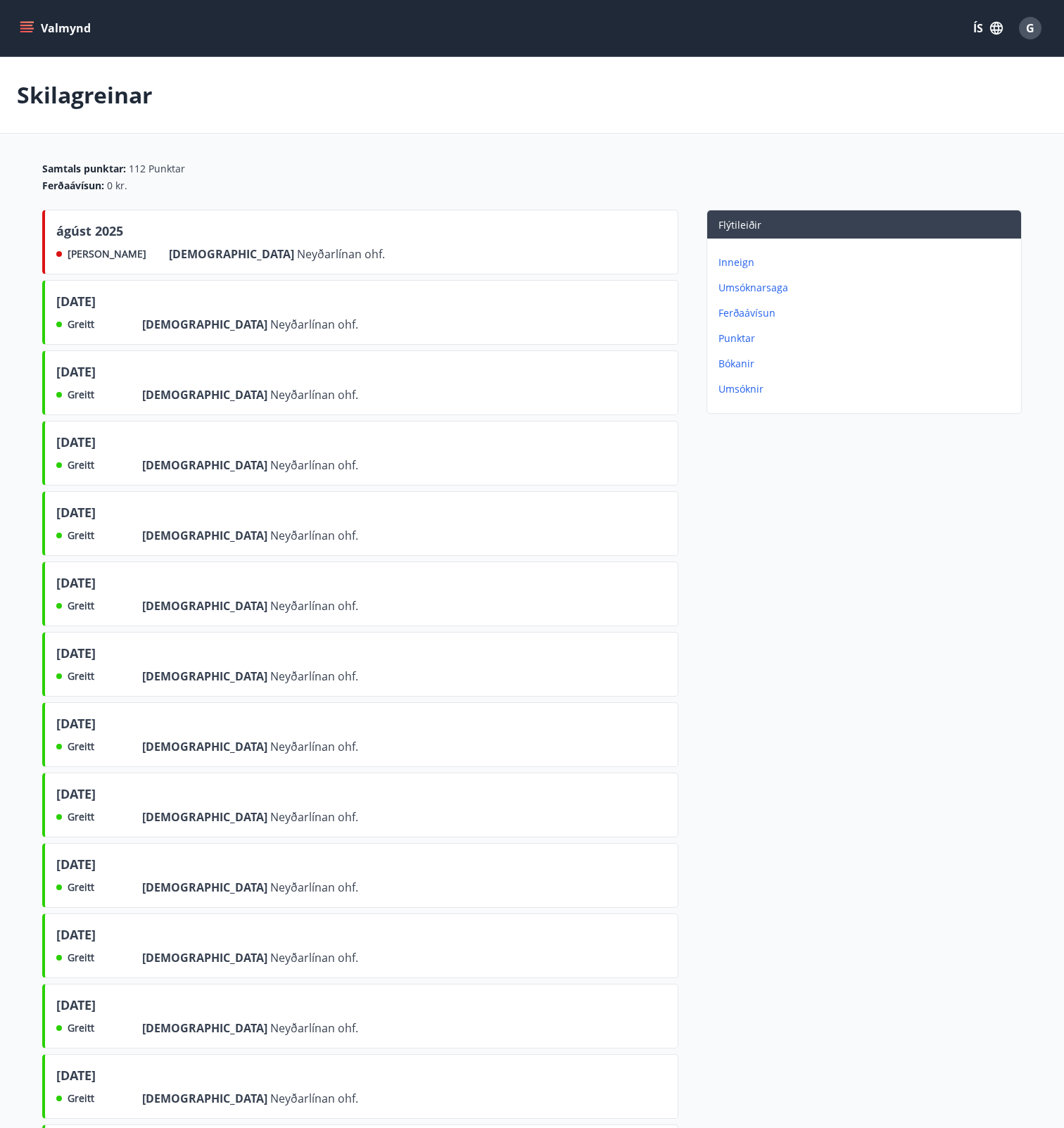
click at [22, 21] on icon "menu" at bounding box center [26, 28] width 14 height 14
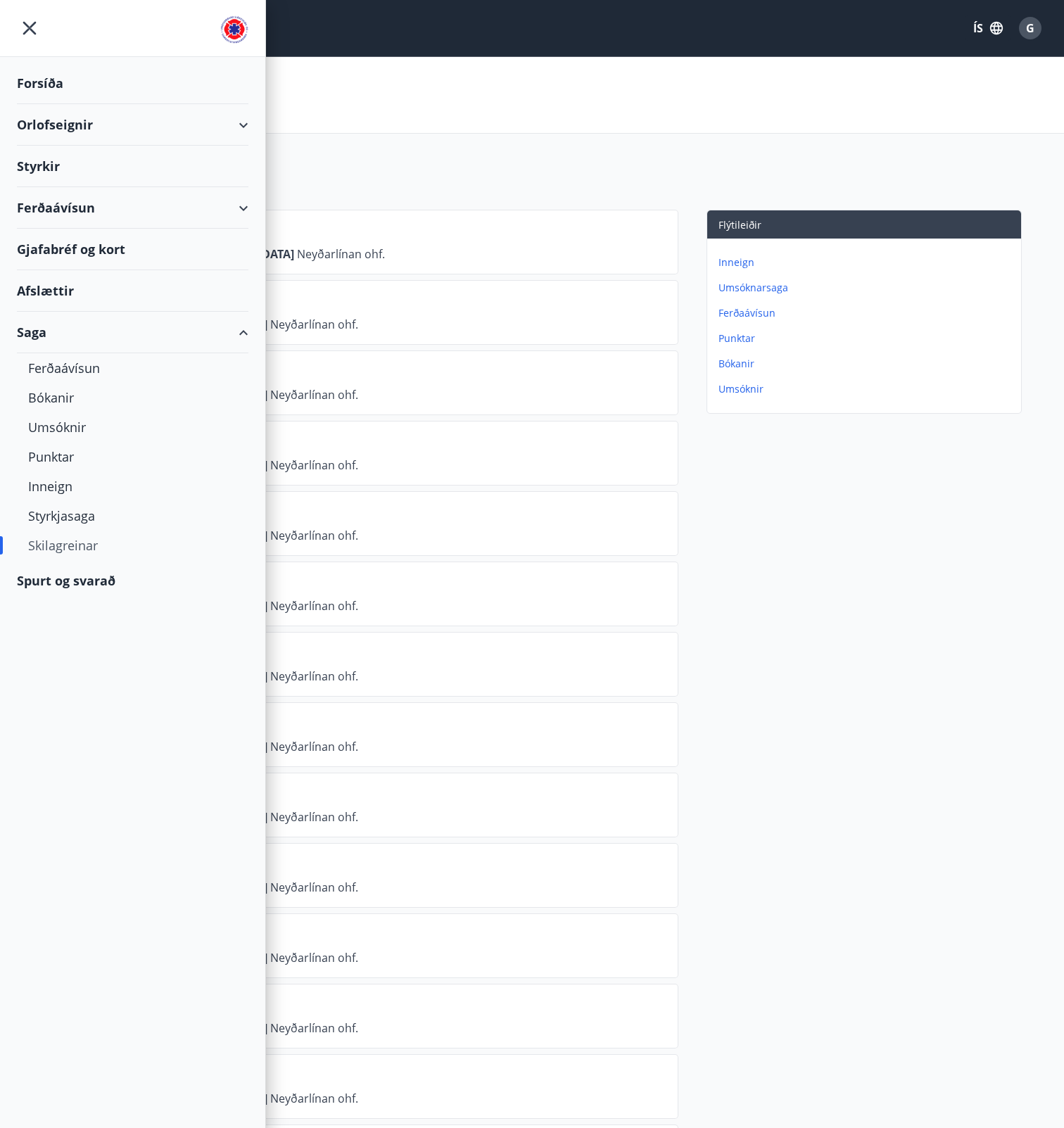
click at [44, 578] on div "Spurt og svarað" at bounding box center [133, 581] width 232 height 41
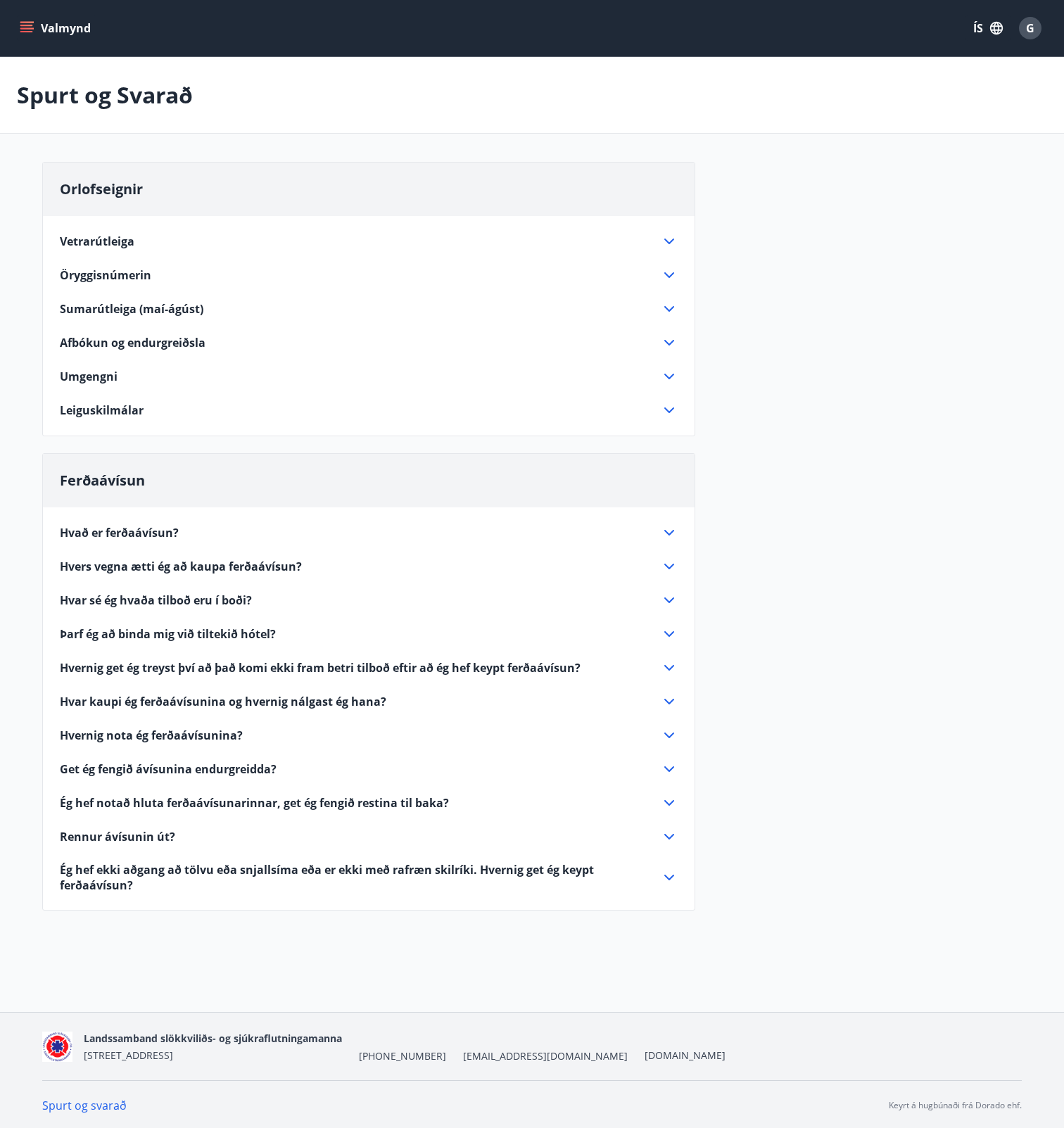
click at [437, 983] on div "Valmynd ÍS G Spurt og Svarað Orlofseignir Vetrarútleiga Flest húsa okkar eru ti…" at bounding box center [532, 505] width 1064 height 1012
click at [32, 25] on icon "menu" at bounding box center [26, 28] width 14 height 14
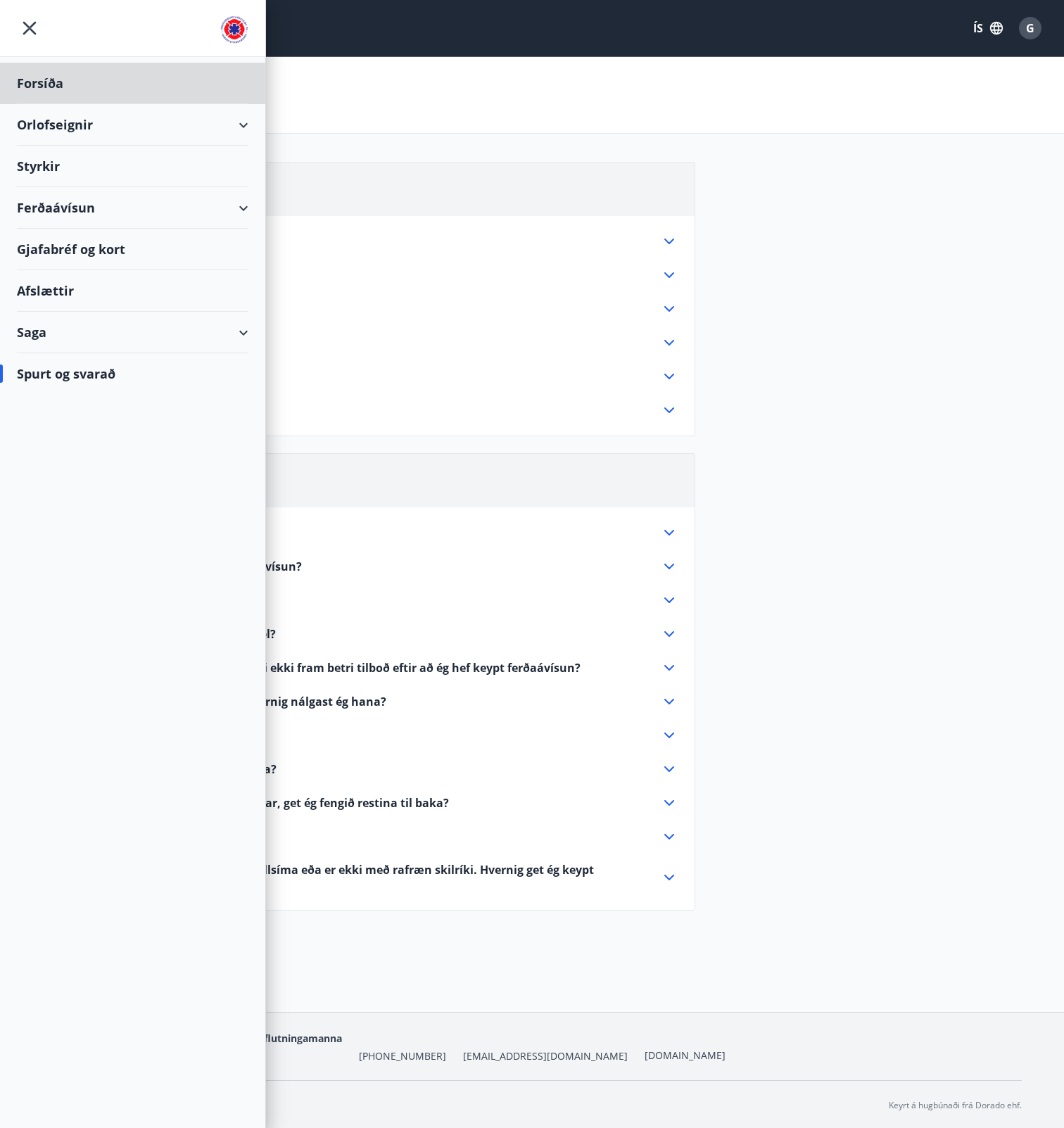
click at [30, 168] on div "Styrkir" at bounding box center [133, 167] width 232 height 42
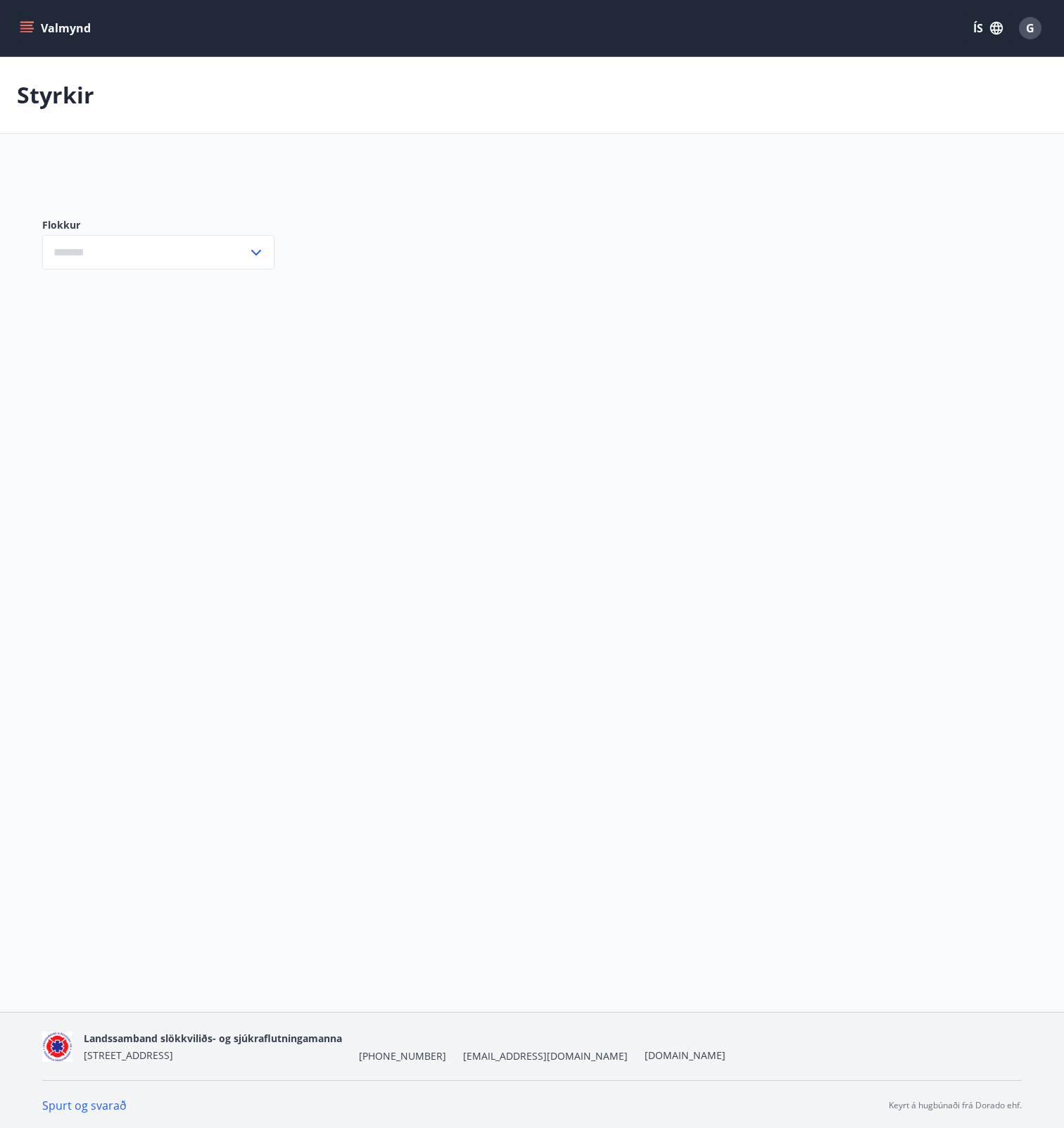
type input "***"
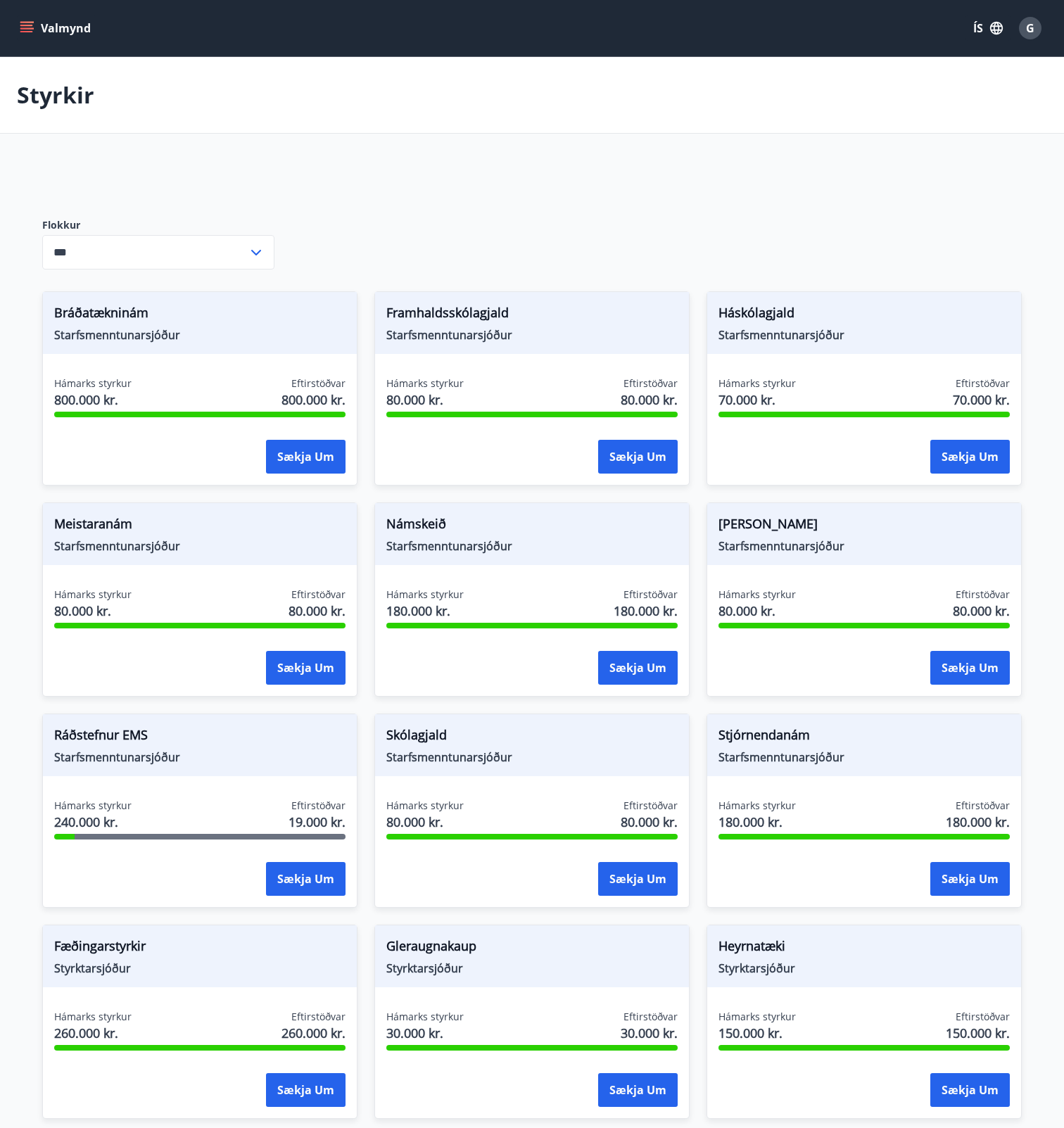
click at [65, 250] on input "***" at bounding box center [144, 252] width 206 height 34
click at [171, 185] on div at bounding box center [374, 179] width 665 height 34
click at [28, 21] on icon "menu" at bounding box center [26, 28] width 14 height 14
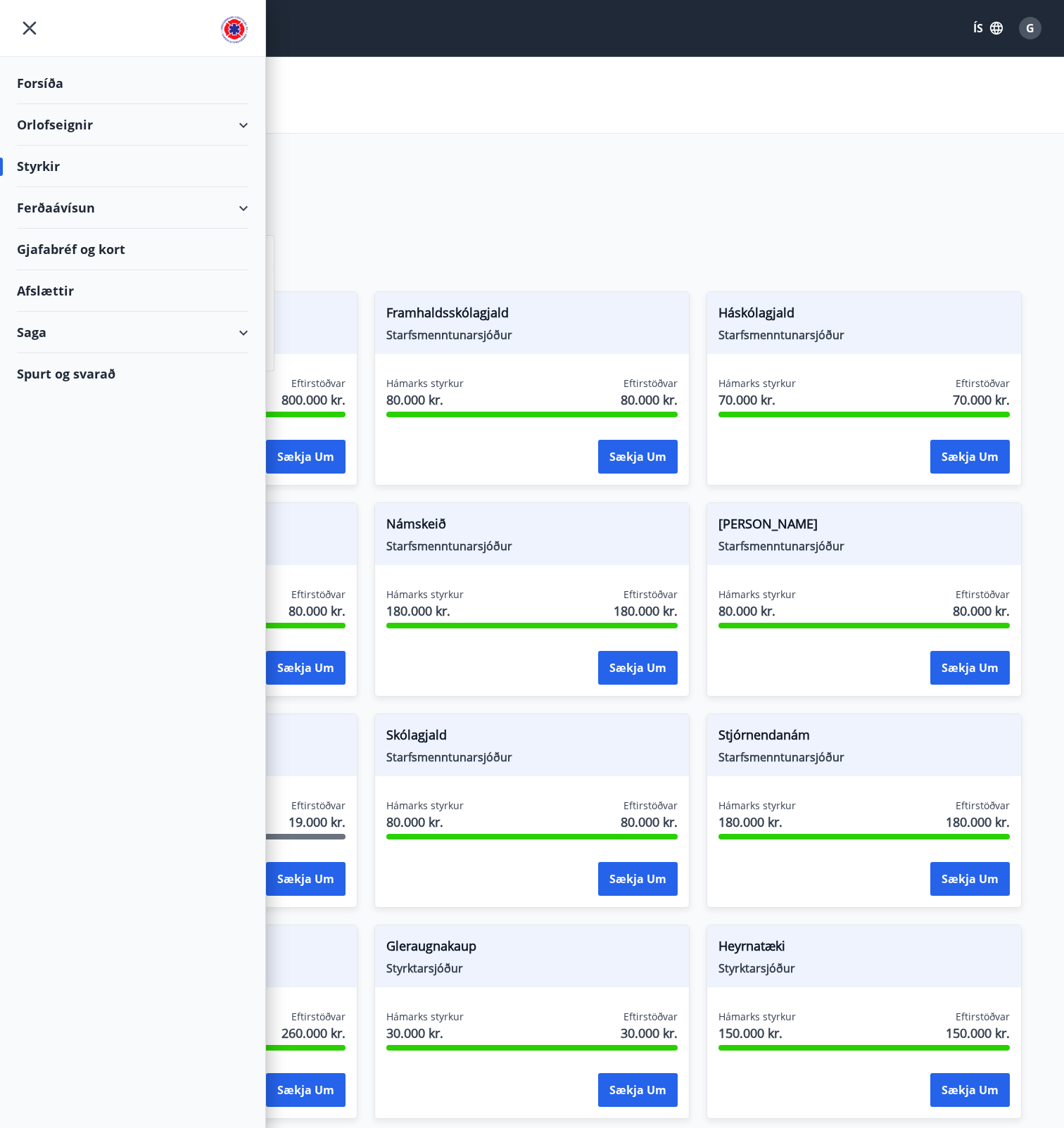
click at [71, 254] on div "Gjafabréf og kort" at bounding box center [133, 250] width 232 height 42
click at [425, 160] on main "Styrkir Flokkur Öll Starfsmenntunarsjóður Styrktarsjóður Námsstefnusjóður *** ​…" at bounding box center [532, 1019] width 1064 height 1923
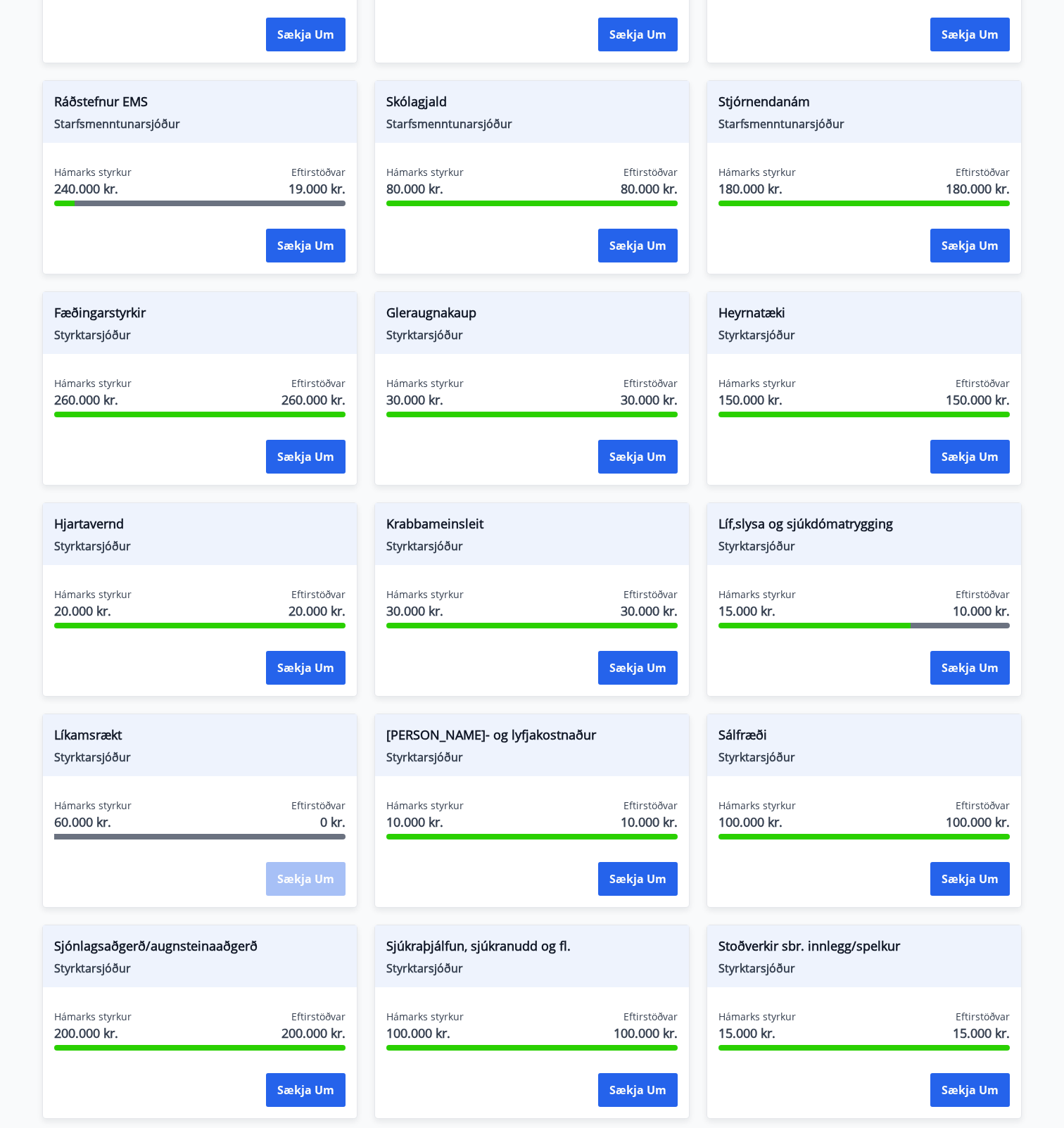
scroll to position [774, 0]
